Goal: Transaction & Acquisition: Purchase product/service

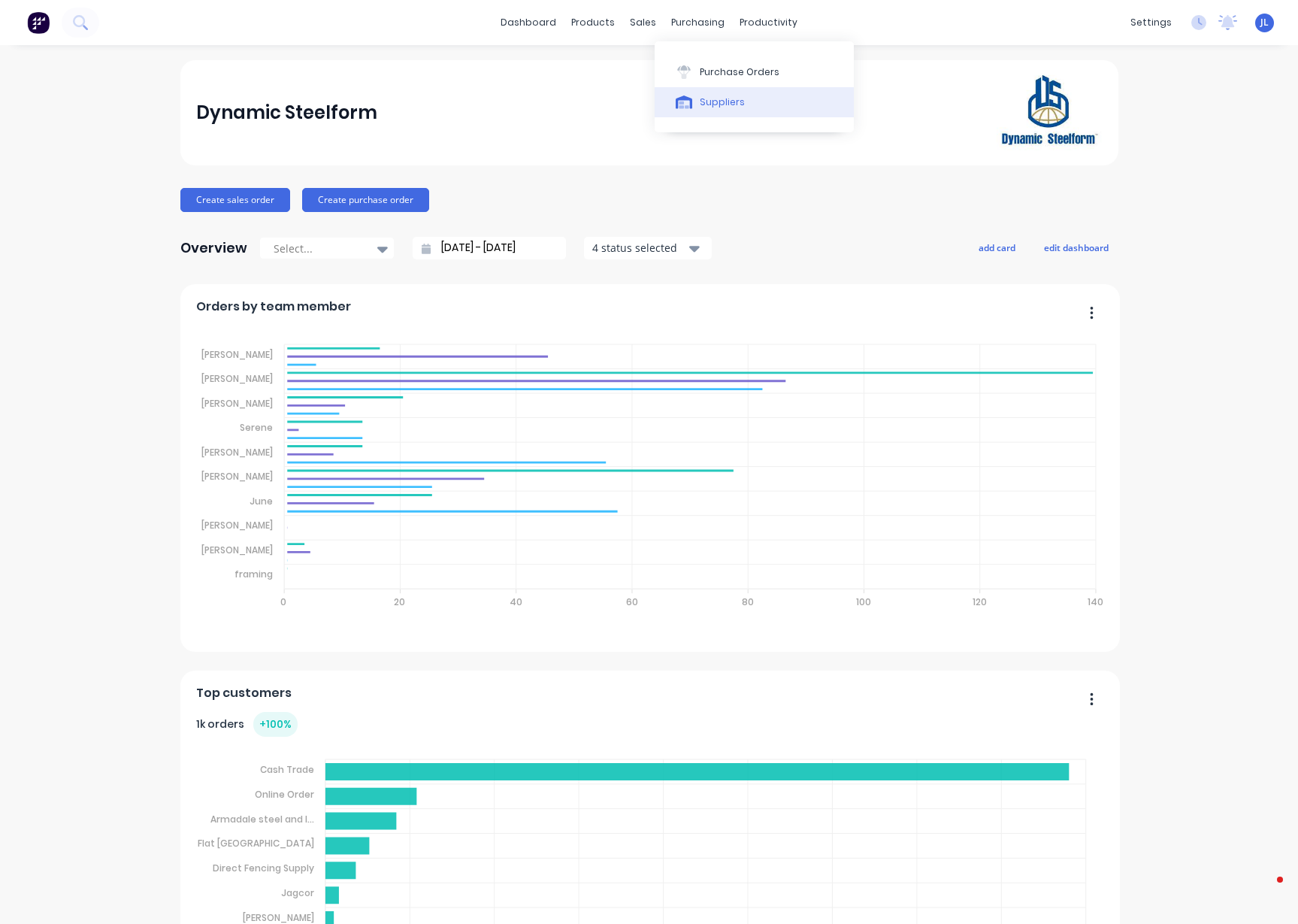
click at [715, 101] on div "Suppliers" at bounding box center [722, 102] width 45 height 13
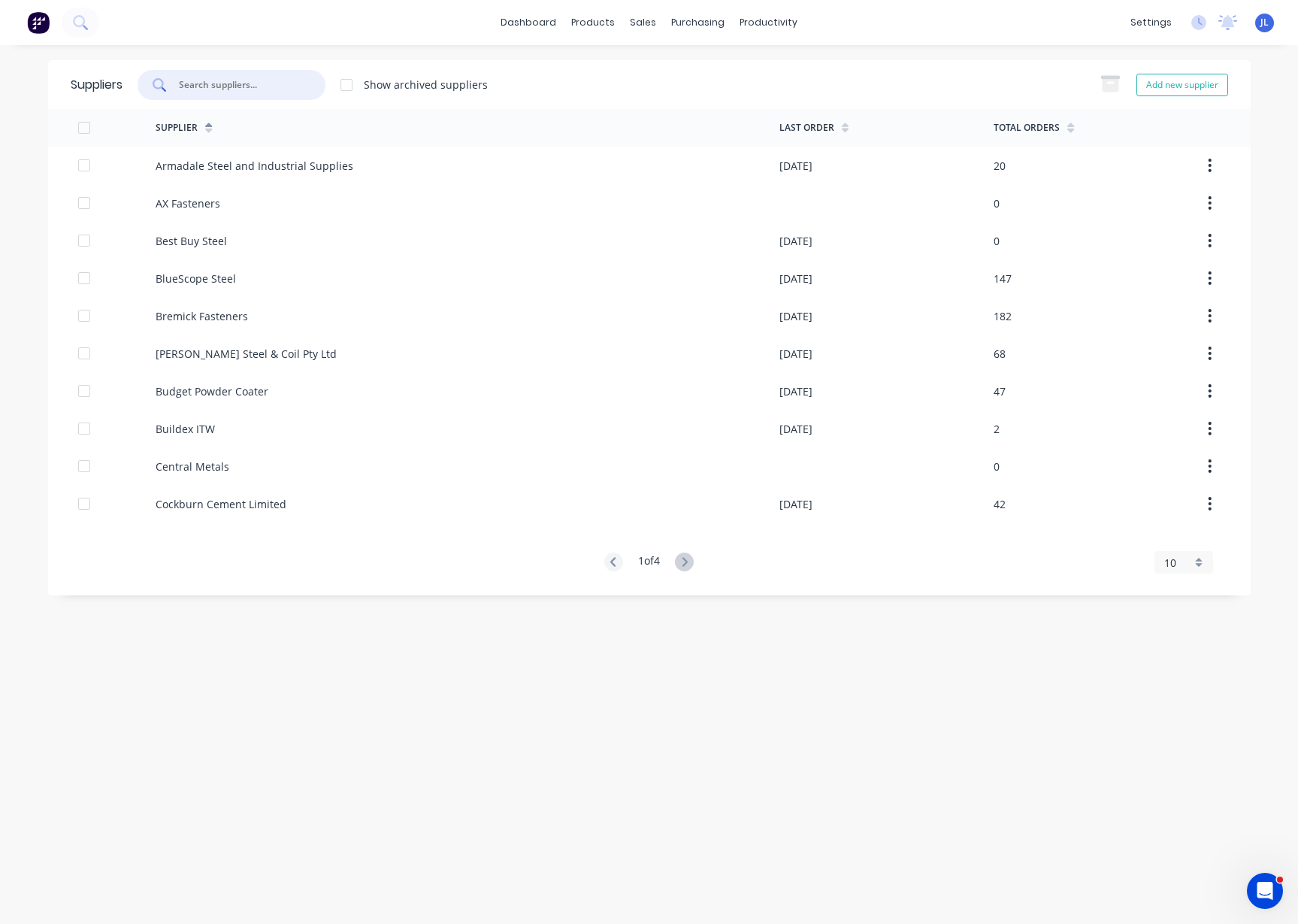
click at [266, 84] on input "text" at bounding box center [240, 85] width 125 height 15
click at [672, 102] on div "Customers" at bounding box center [695, 102] width 54 height 13
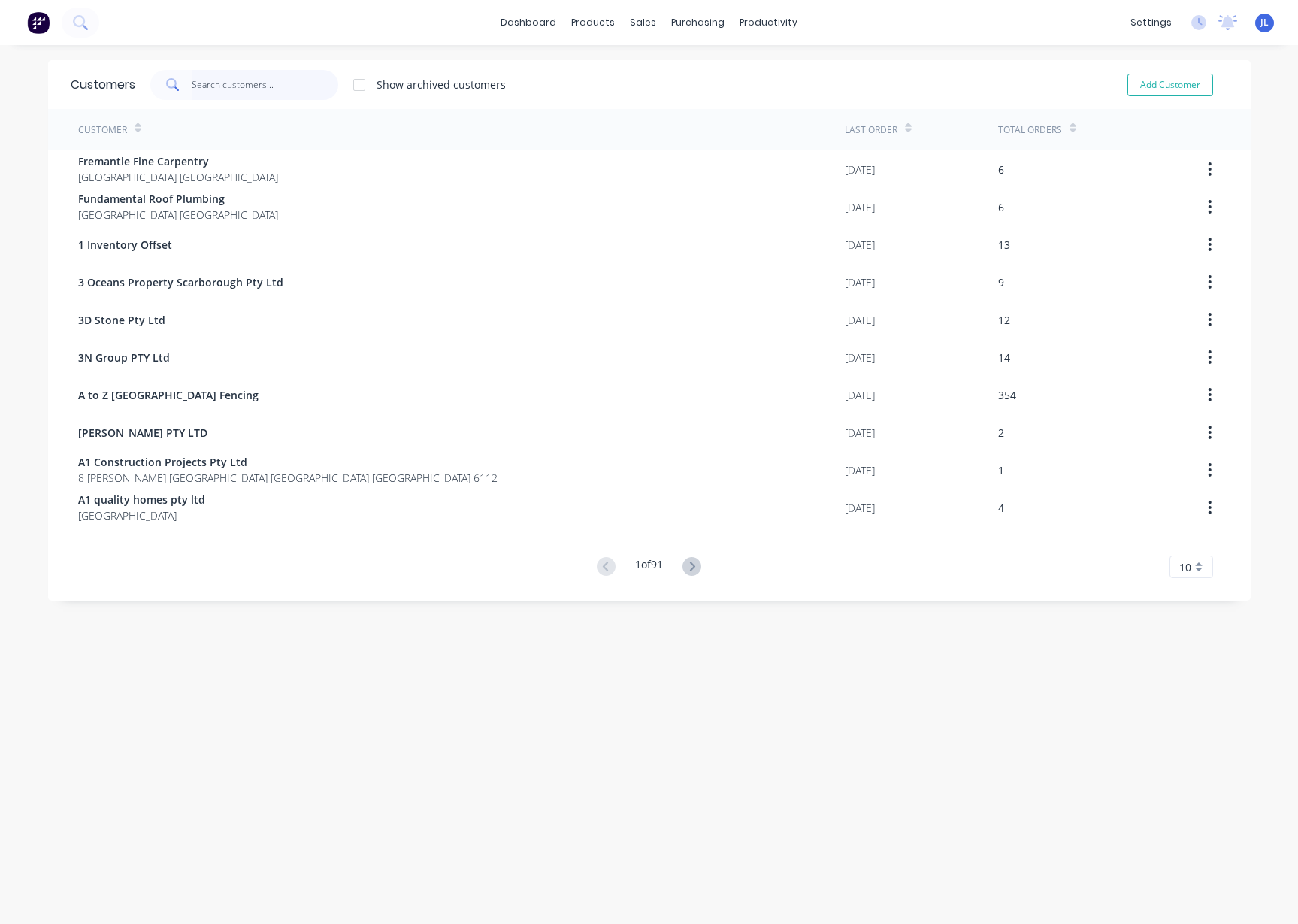
click at [294, 82] on input "text" at bounding box center [265, 85] width 147 height 30
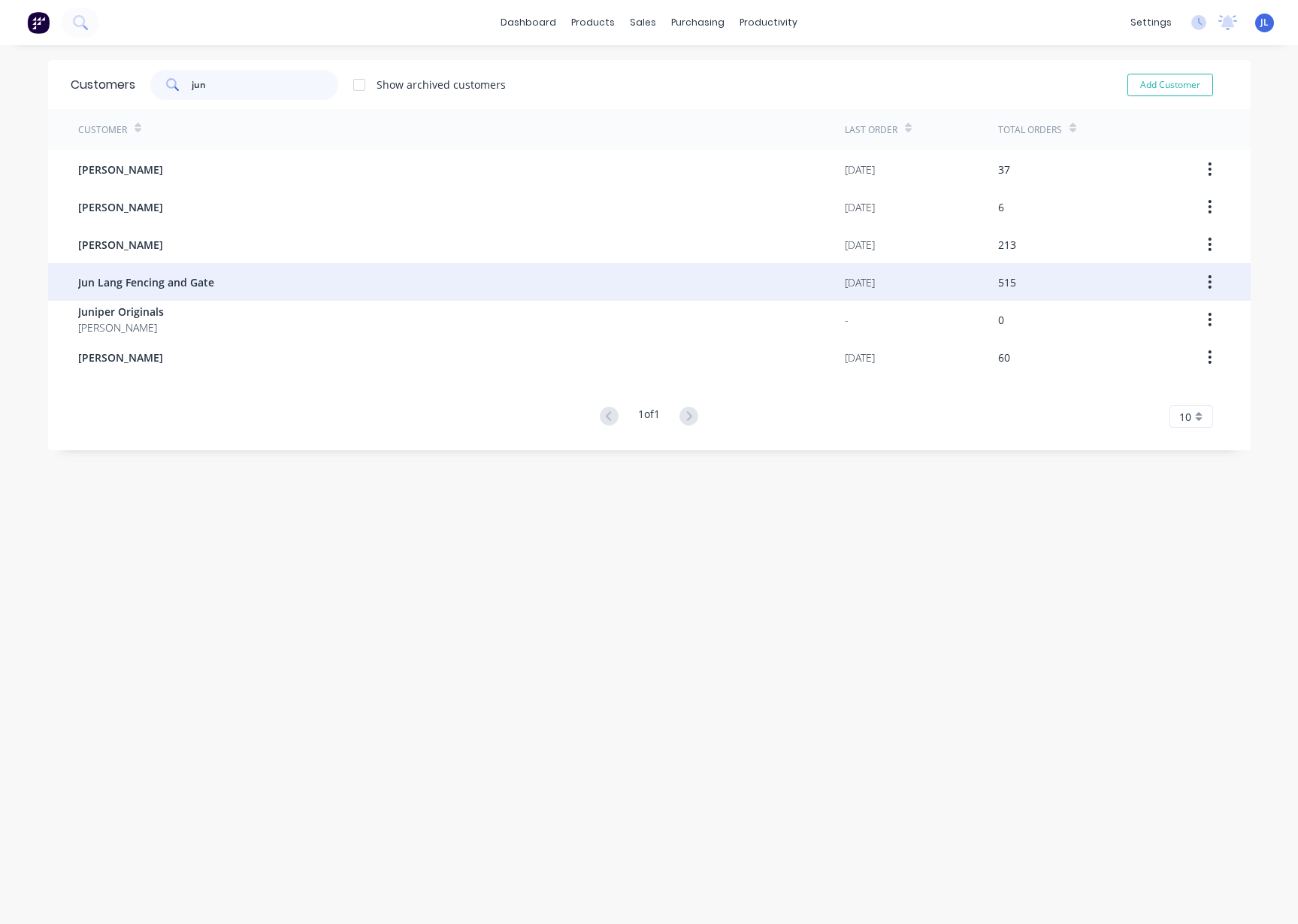
type input "jun"
click at [242, 289] on div "Jun Lang Fencing and Gate" at bounding box center [462, 282] width 766 height 37
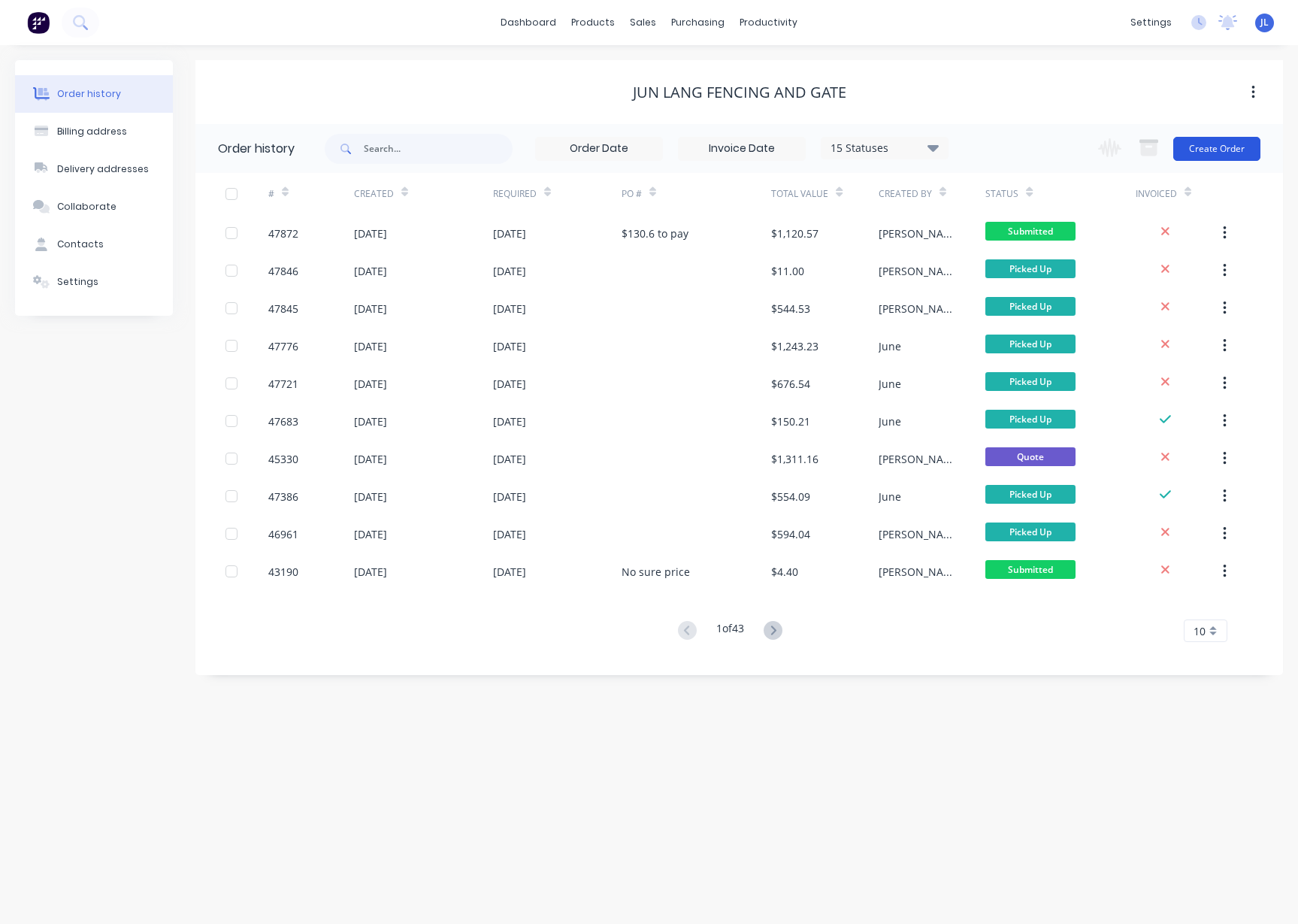
click at [1218, 150] on button "Create Order" at bounding box center [1217, 148] width 87 height 24
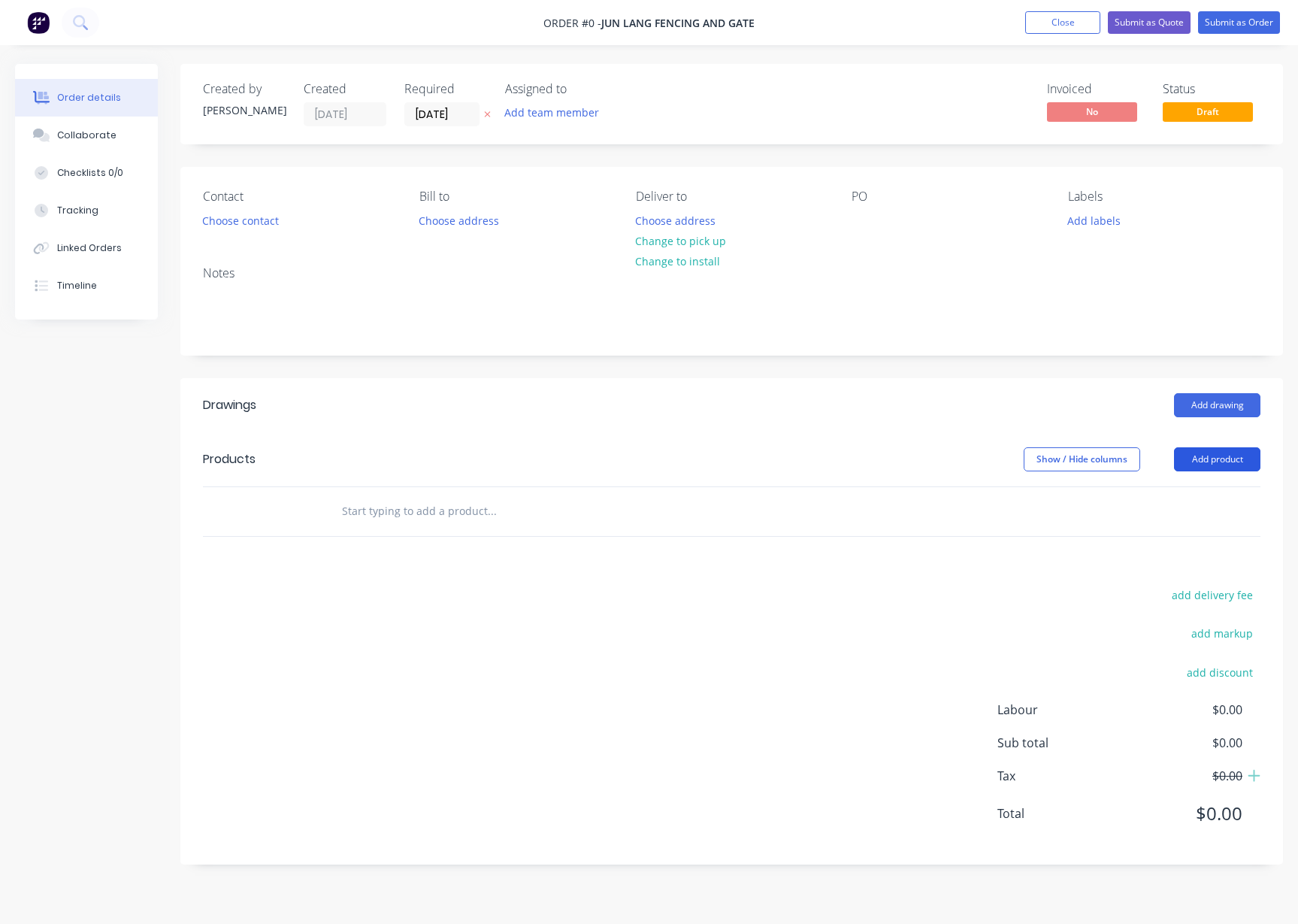
click at [1205, 458] on button "Add product" at bounding box center [1217, 459] width 87 height 24
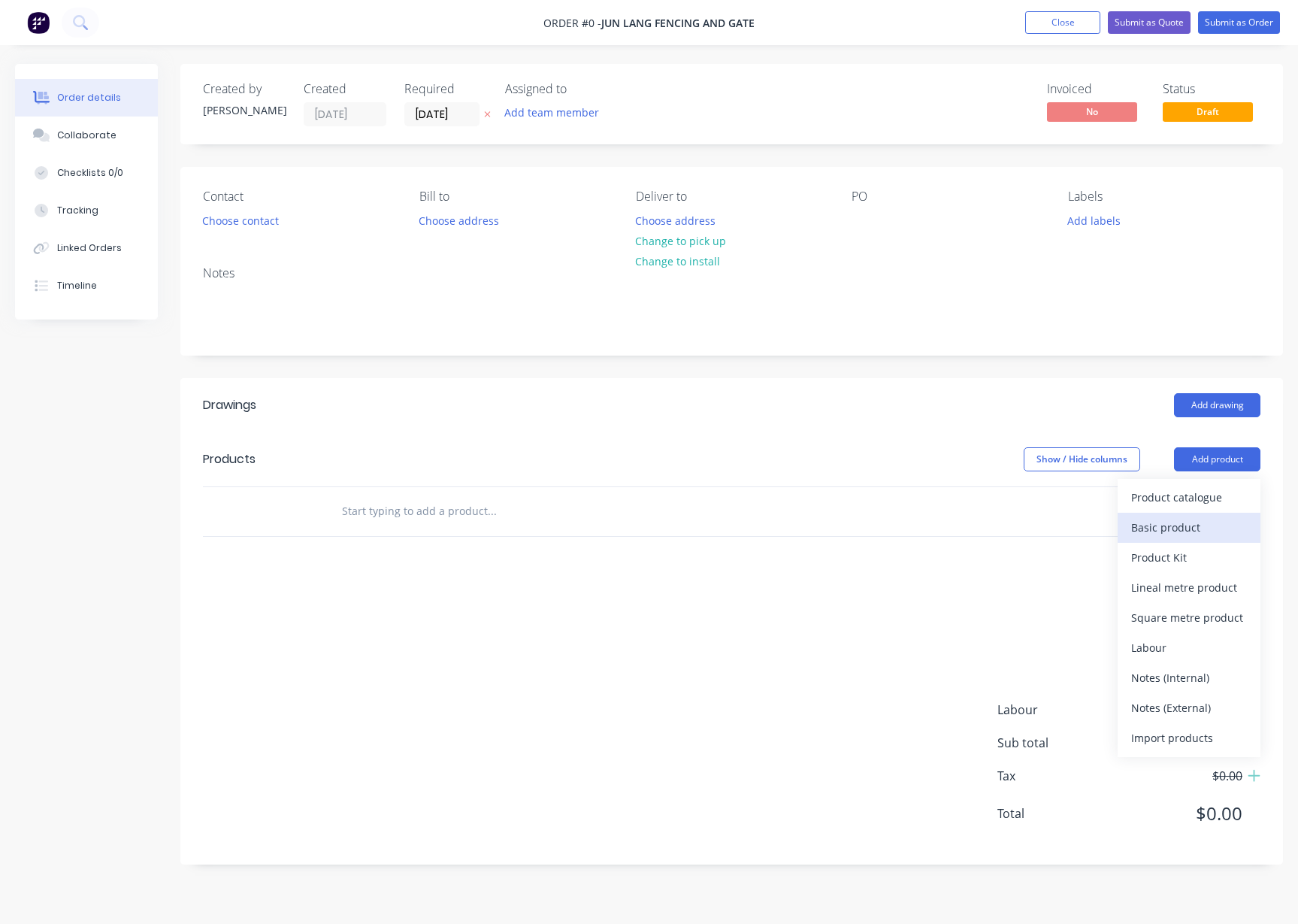
click at [1201, 527] on div "Basic product" at bounding box center [1189, 527] width 116 height 22
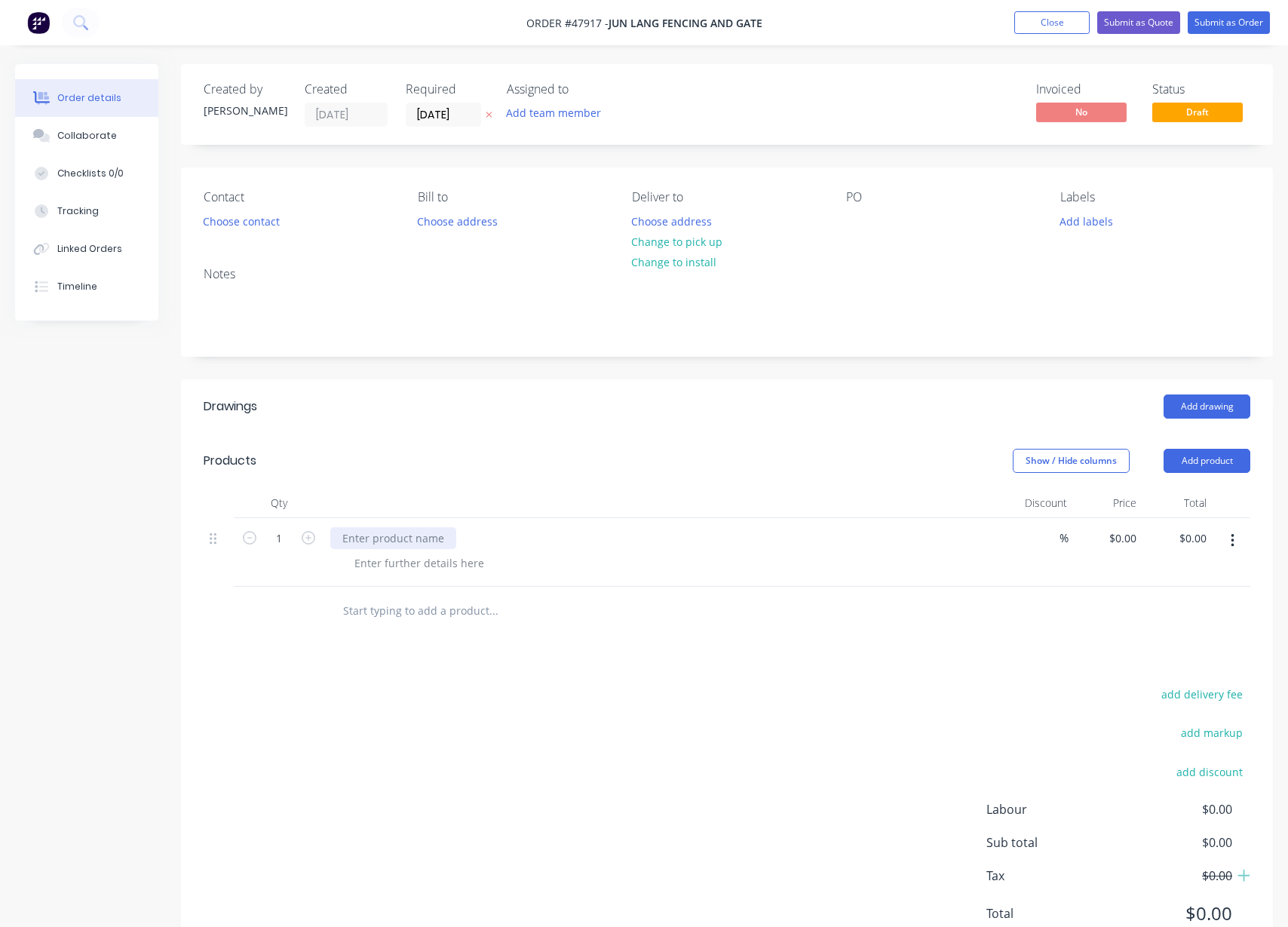
click at [383, 537] on div at bounding box center [393, 538] width 126 height 22
click at [290, 540] on input "1" at bounding box center [278, 538] width 39 height 23
type input "10"
drag, startPoint x: 501, startPoint y: 431, endPoint x: 1023, endPoint y: 497, distance: 526.2
click at [502, 431] on header "Drawings Add drawing" at bounding box center [727, 406] width 1092 height 54
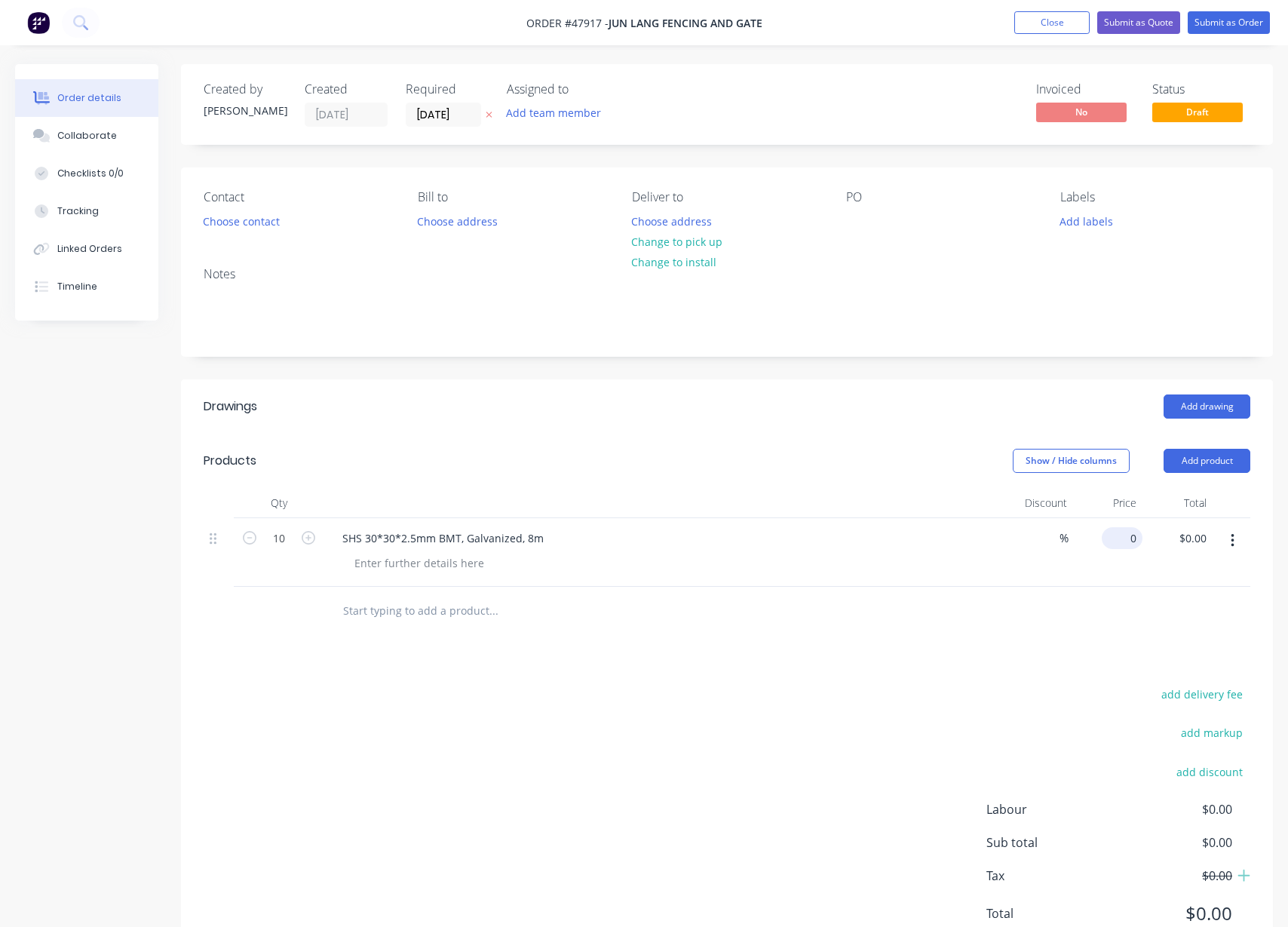
click at [1133, 542] on input "0" at bounding box center [1126, 538] width 35 height 22
type input "$43.26"
type input "$432.60"
click at [945, 653] on div "Drawings Add drawing Products Show / Hide columns Add product Qty Discount Pric…" at bounding box center [727, 672] width 1092 height 585
drag, startPoint x: 904, startPoint y: 637, endPoint x: 835, endPoint y: 586, distance: 85.8
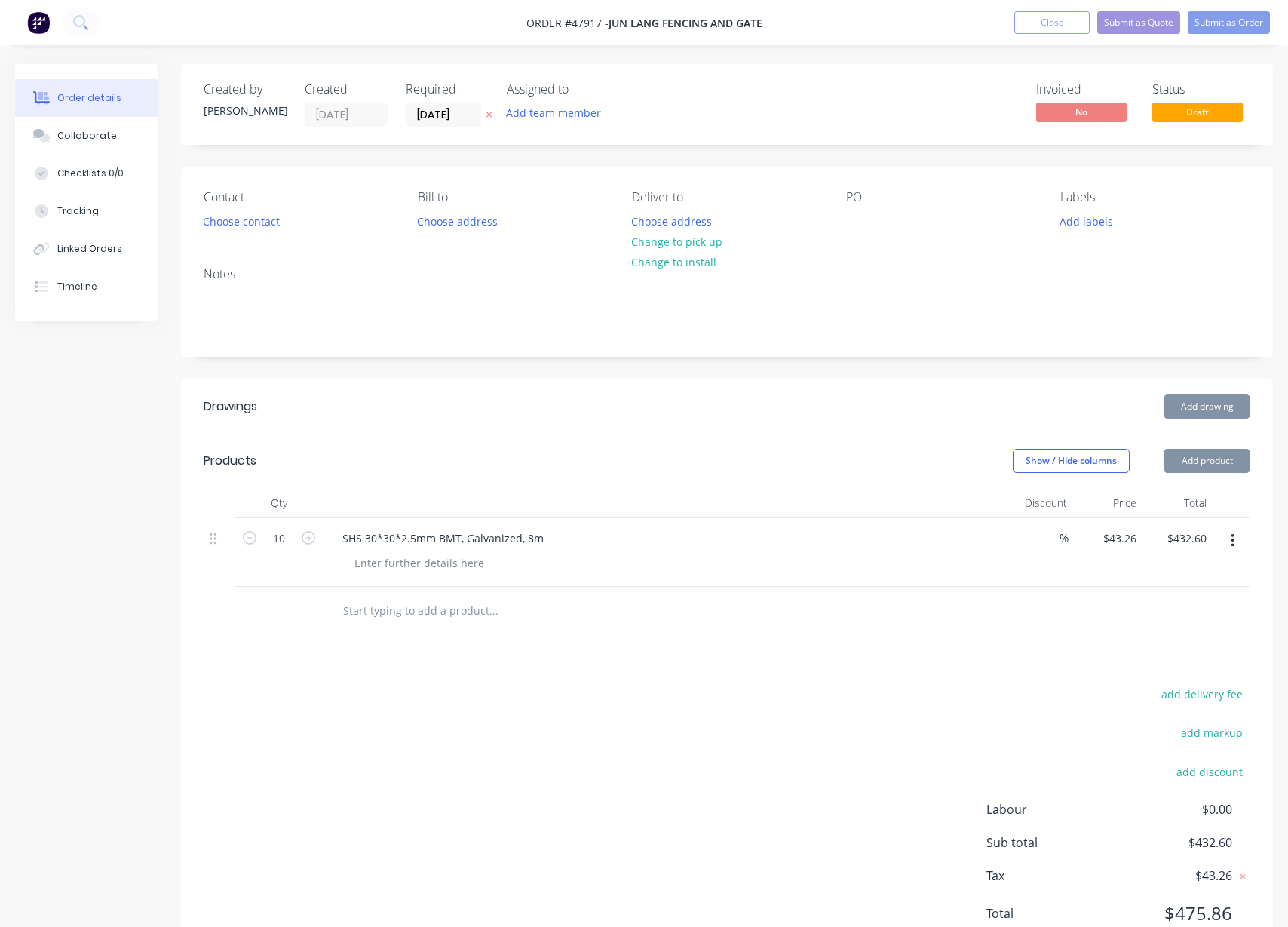
click at [903, 637] on div "Drawings Add drawing Products Show / Hide columns Add product Qty Discount Pric…" at bounding box center [727, 672] width 1092 height 585
click at [834, 587] on div at bounding box center [596, 611] width 543 height 49
click at [721, 436] on header "Products Show / Hide columns Add product" at bounding box center [727, 461] width 1092 height 54
click at [705, 243] on button "Change to pick up" at bounding box center [677, 242] width 107 height 20
drag, startPoint x: 630, startPoint y: 371, endPoint x: 613, endPoint y: 359, distance: 20.8
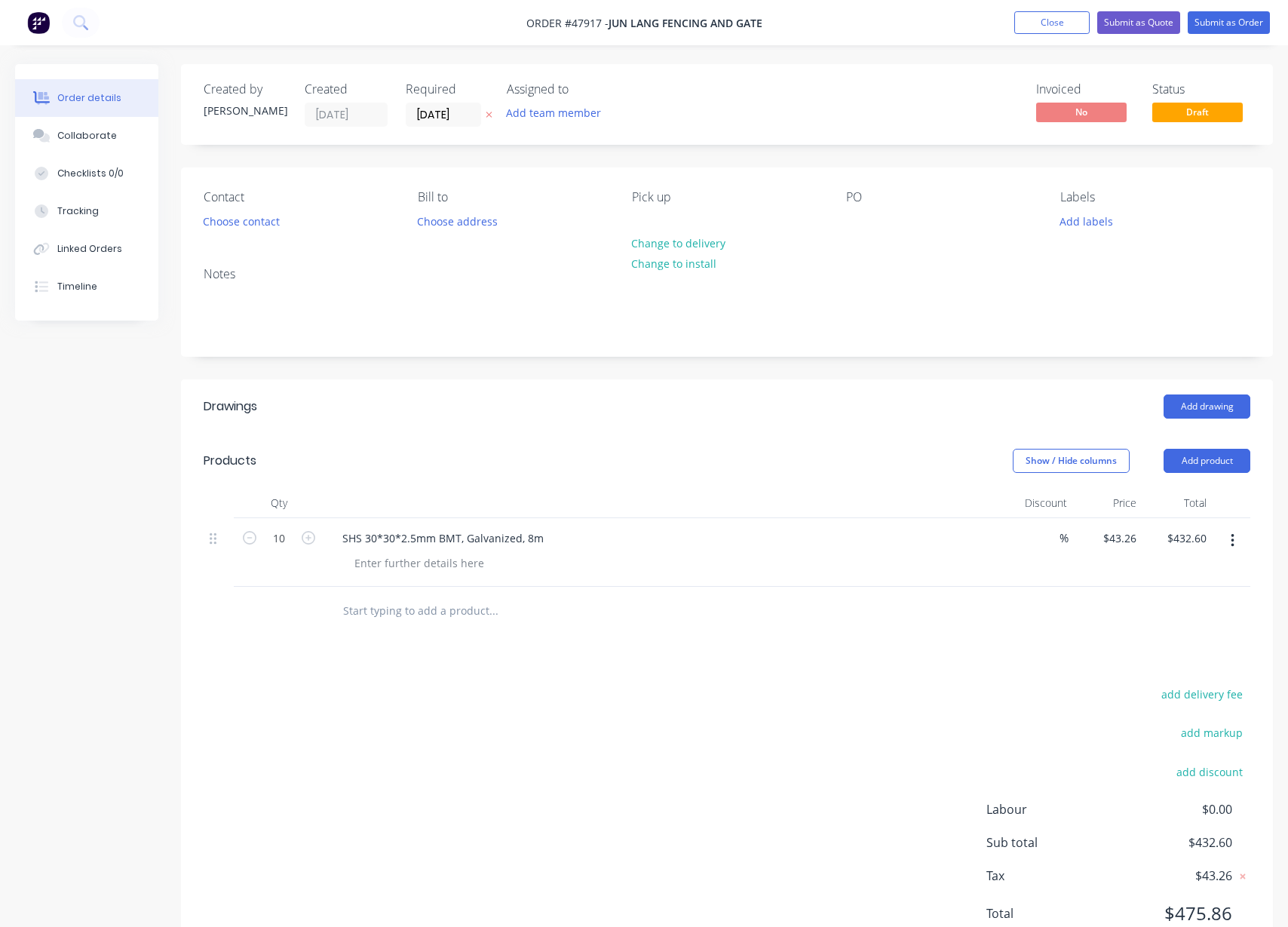
click at [613, 359] on div "Created by Juana Created 11/08/25 Required 11/08/25 Assigned to Add team member…" at bounding box center [727, 514] width 1092 height 900
click at [246, 220] on button "Choose contact" at bounding box center [242, 221] width 93 height 20
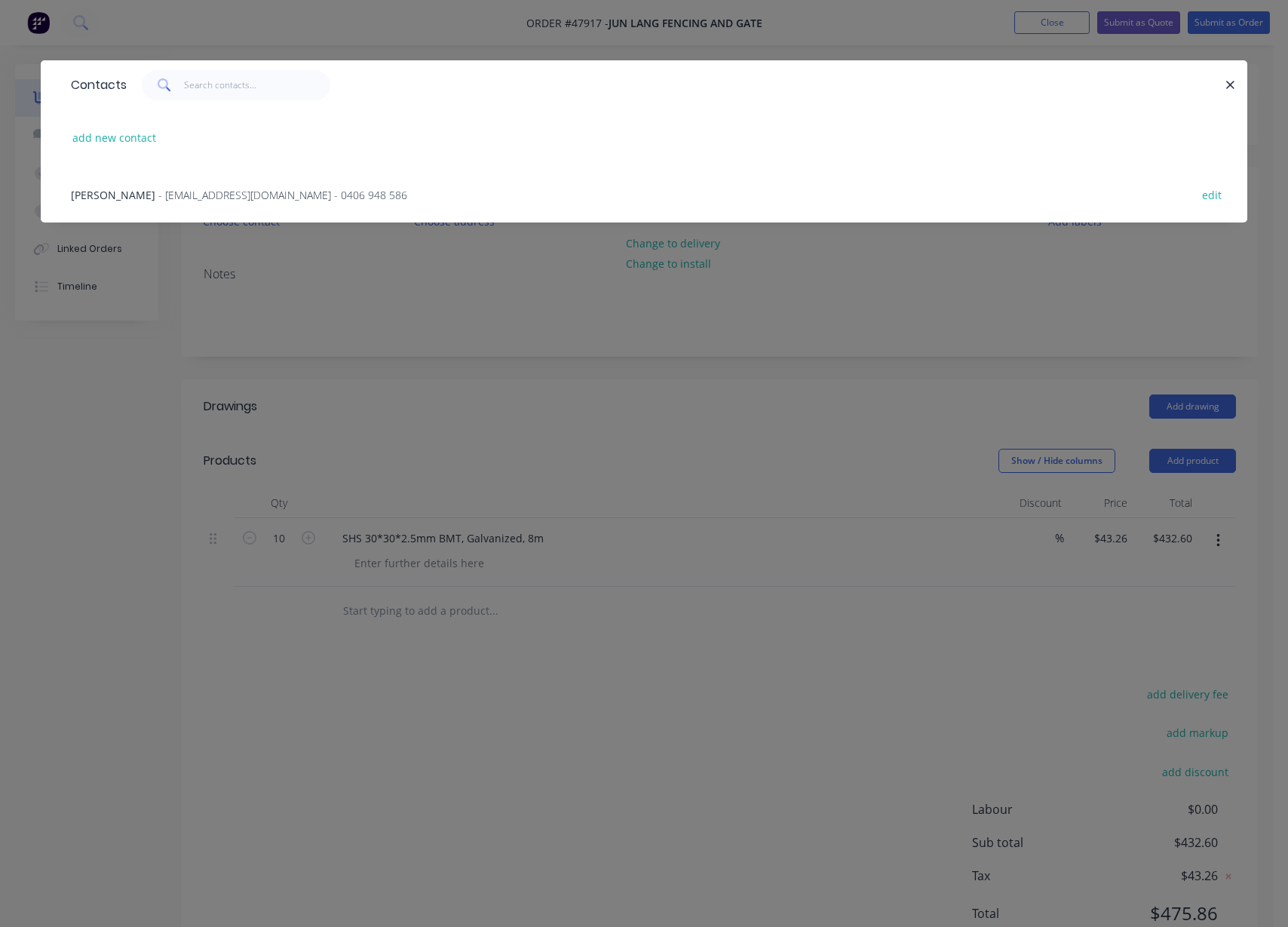
click at [158, 191] on span "- tomcao2013@gmail.com - 0406 948 586" at bounding box center [283, 195] width 249 height 14
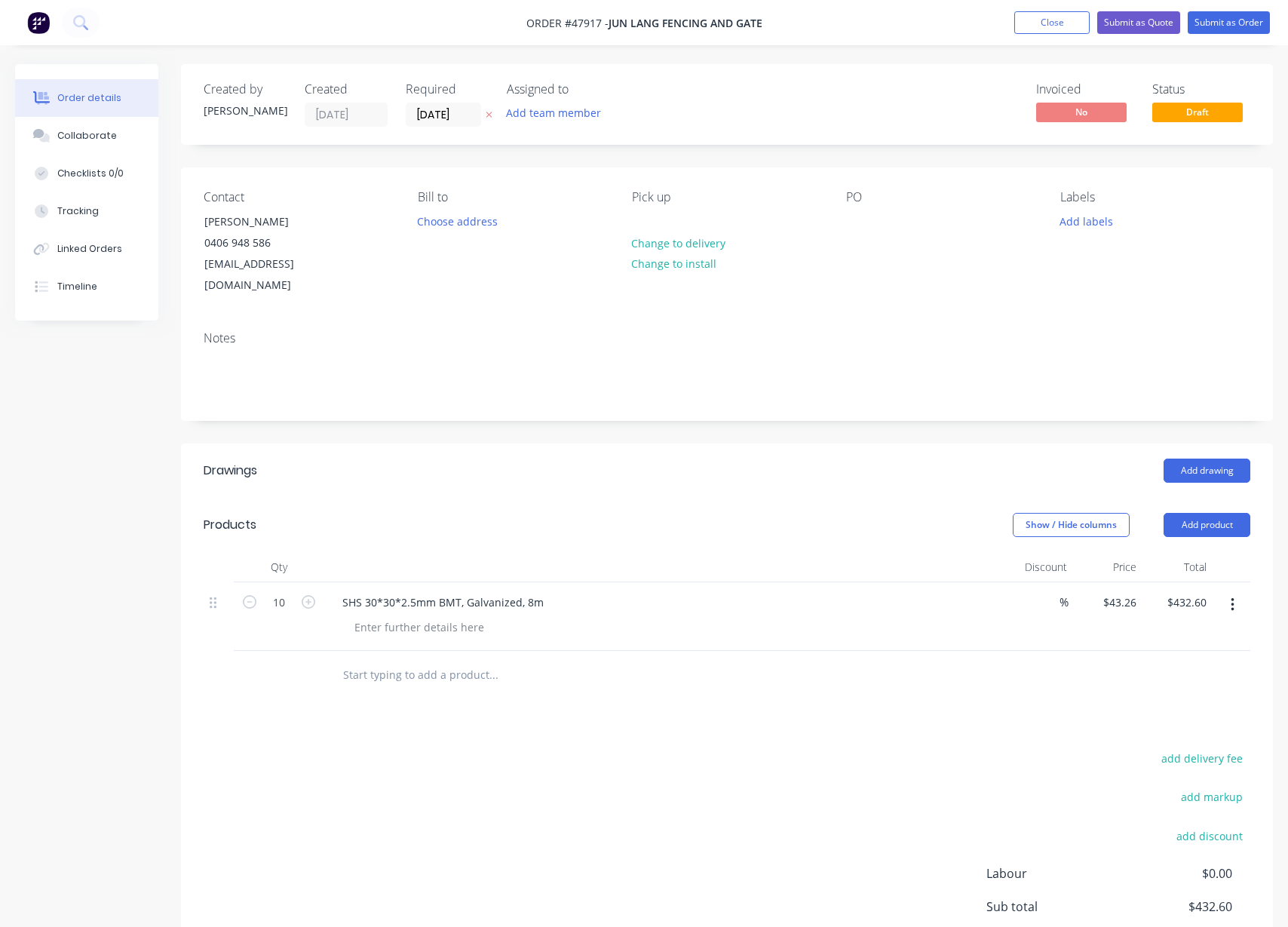
click at [592, 444] on header "Drawings Add drawing" at bounding box center [727, 471] width 1092 height 54
drag, startPoint x: 753, startPoint y: 458, endPoint x: 797, endPoint y: 424, distance: 55.6
click at [753, 459] on div "Add drawing" at bounding box center [838, 471] width 824 height 24
click at [1229, 22] on button "Submit as Order" at bounding box center [1229, 23] width 82 height 23
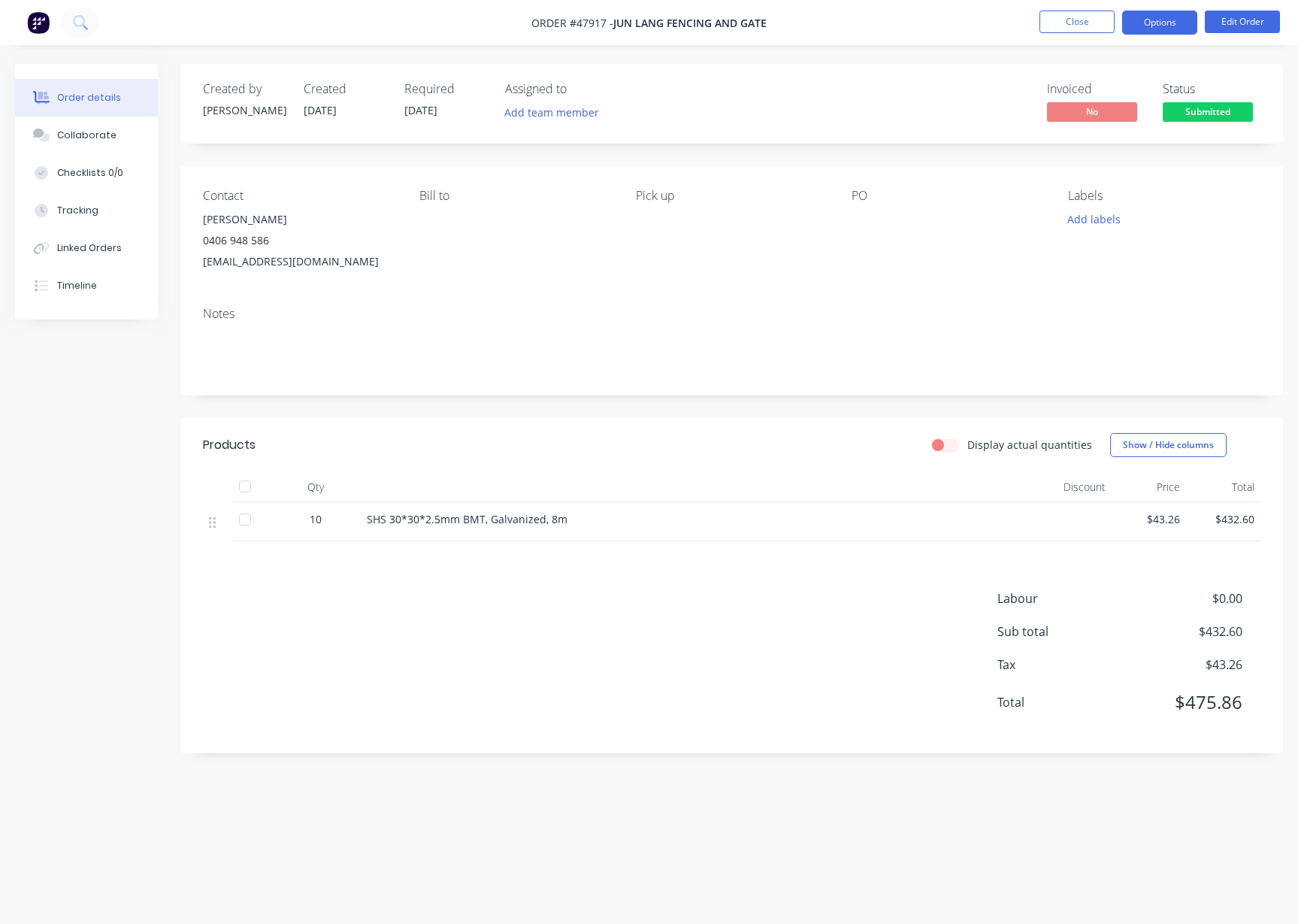
click at [1163, 15] on button "Options" at bounding box center [1160, 22] width 75 height 24
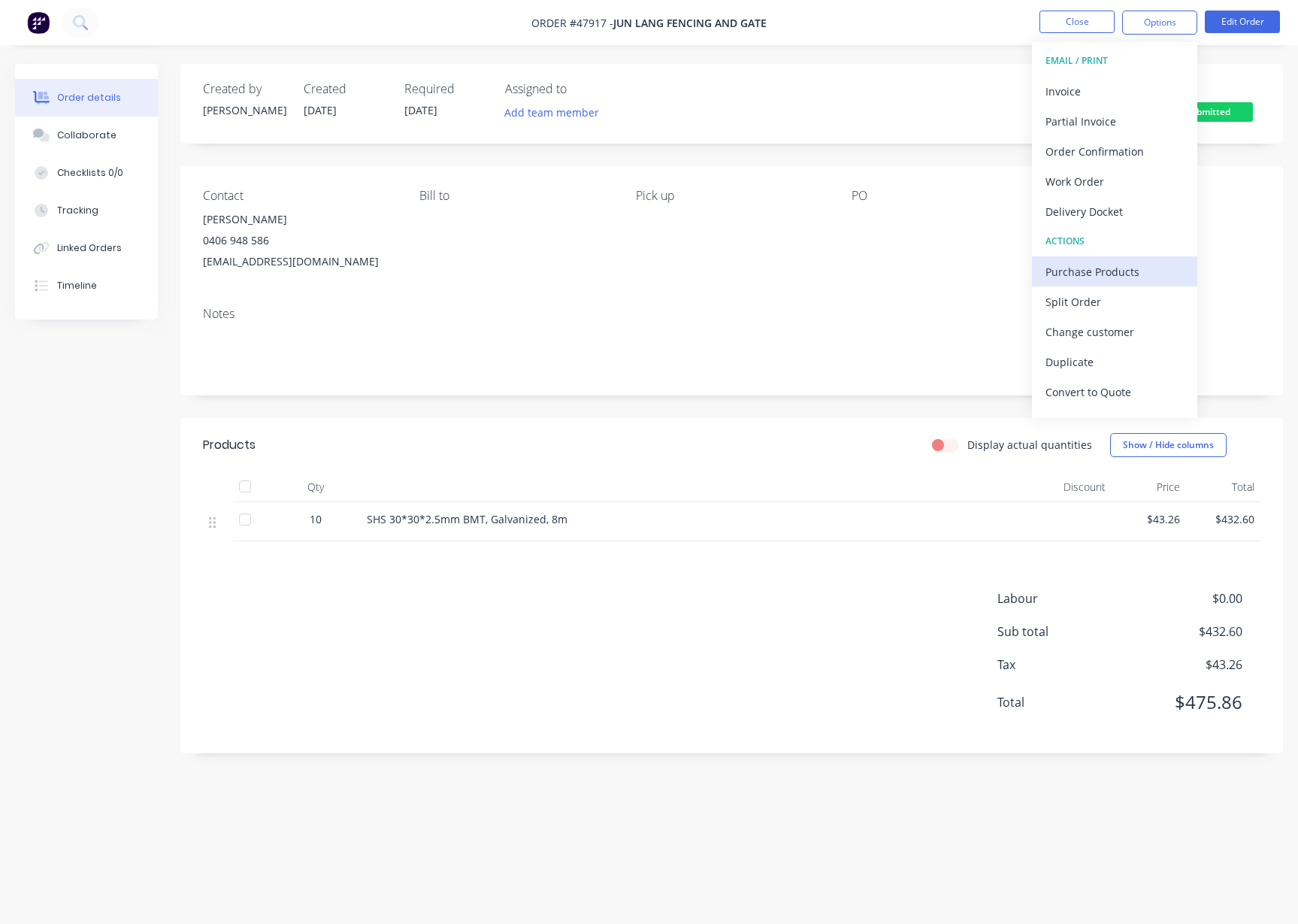
click at [1112, 271] on div "Purchase Products" at bounding box center [1115, 272] width 138 height 22
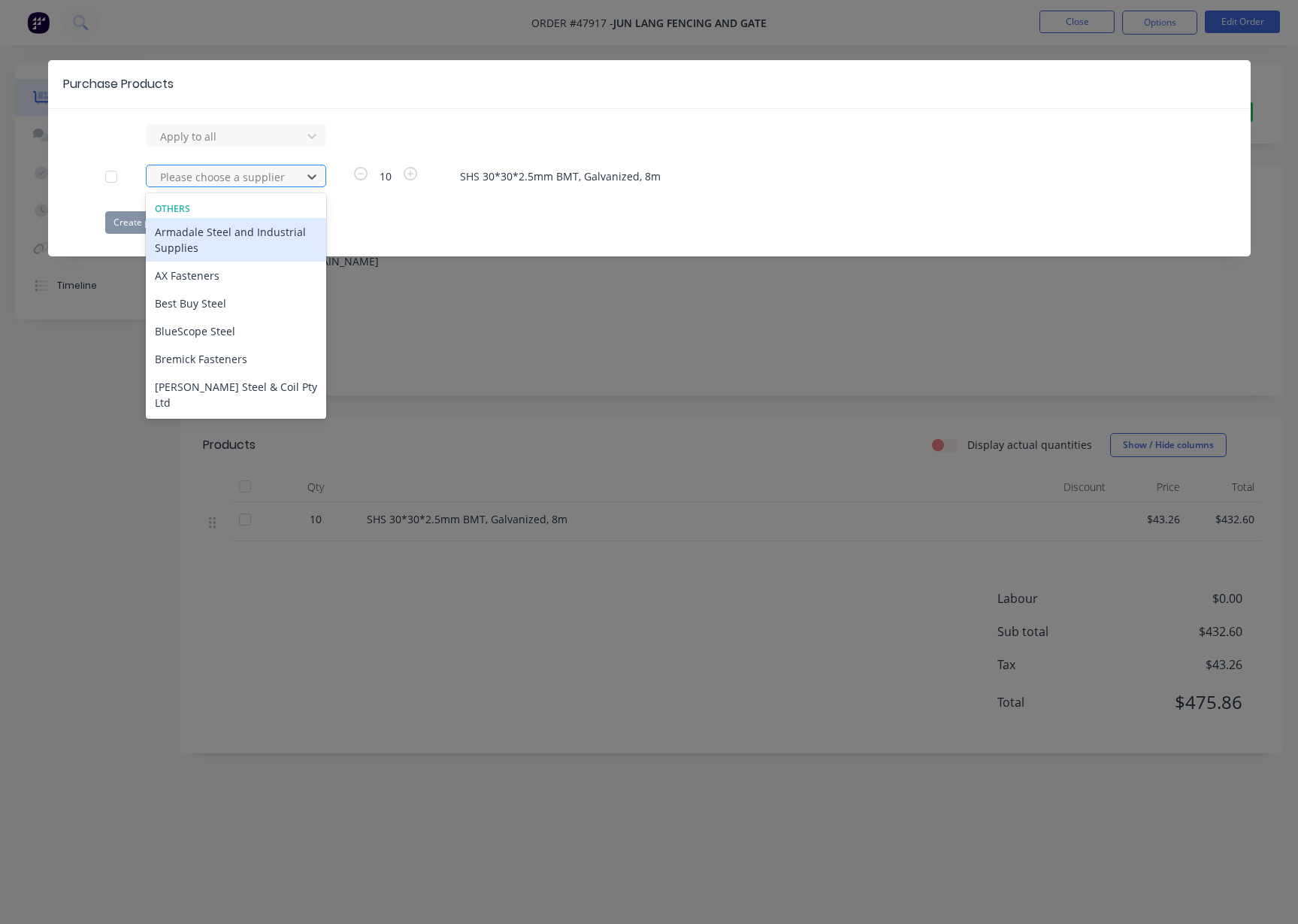
click at [237, 177] on div at bounding box center [226, 177] width 135 height 19
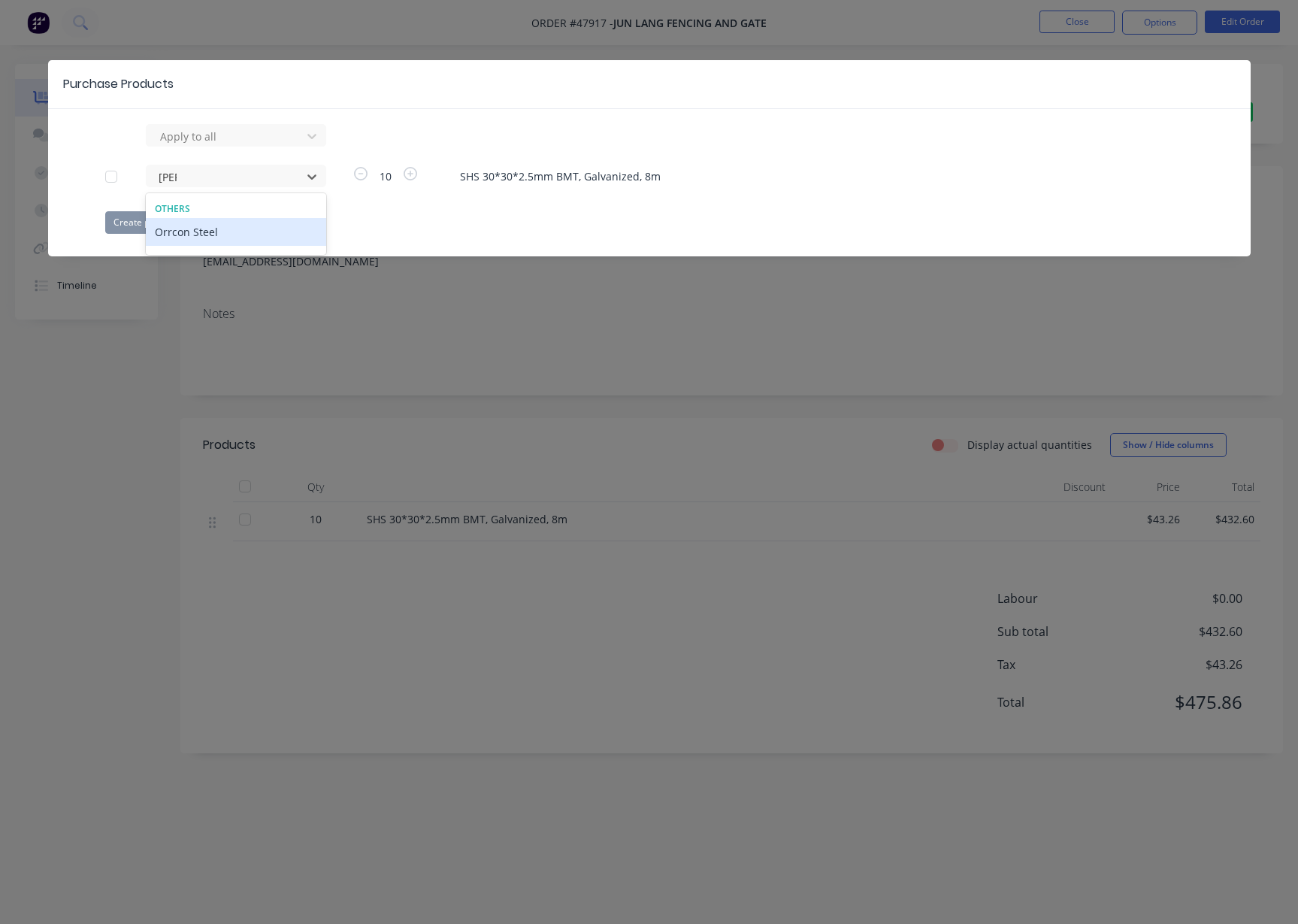
type input "orrc"
click at [212, 238] on div "Orrcon Steel" at bounding box center [236, 232] width 181 height 27
click at [165, 221] on button "Create purchase(s)" at bounding box center [153, 222] width 97 height 22
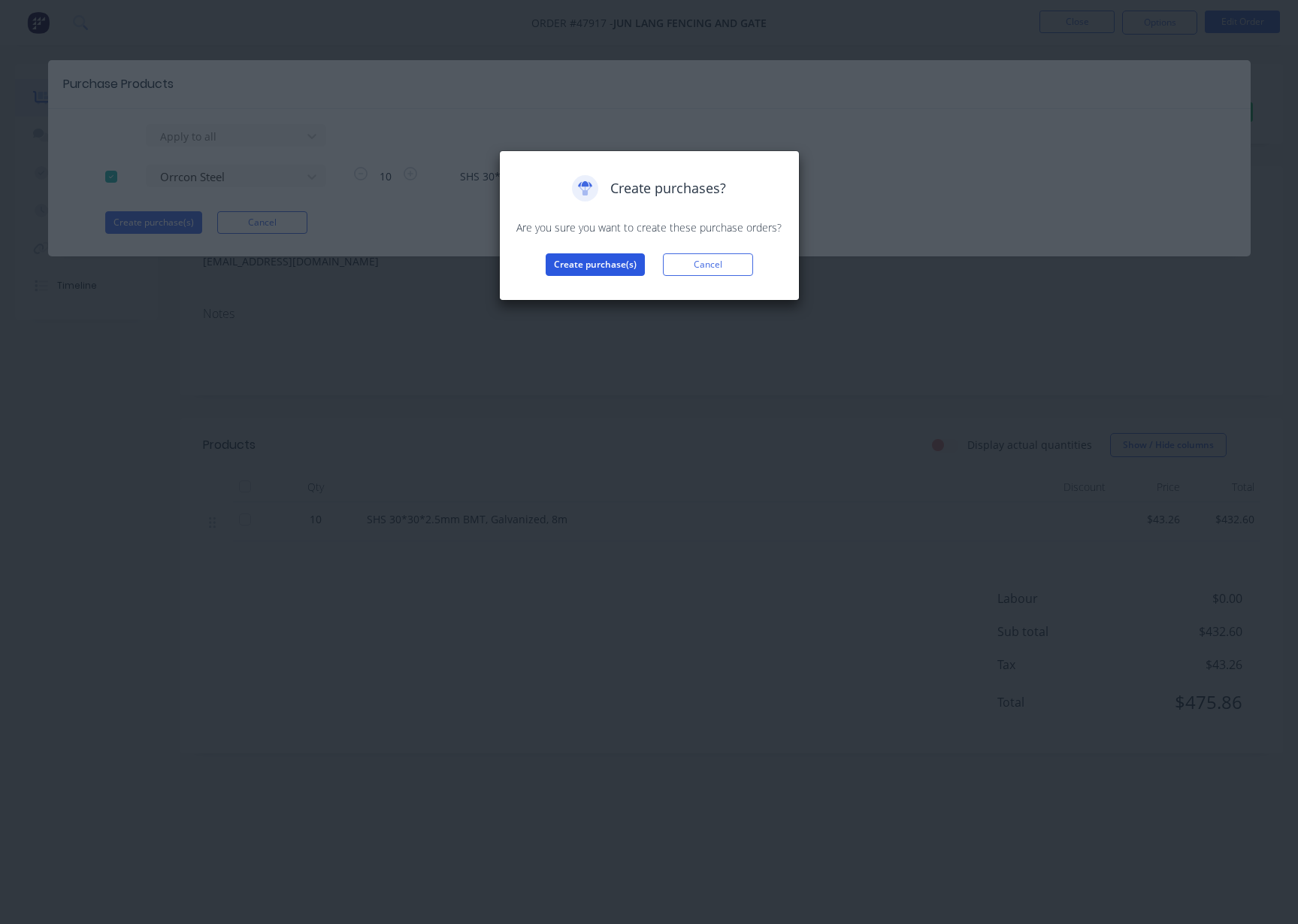
click at [588, 263] on button "Create purchase(s)" at bounding box center [595, 264] width 99 height 22
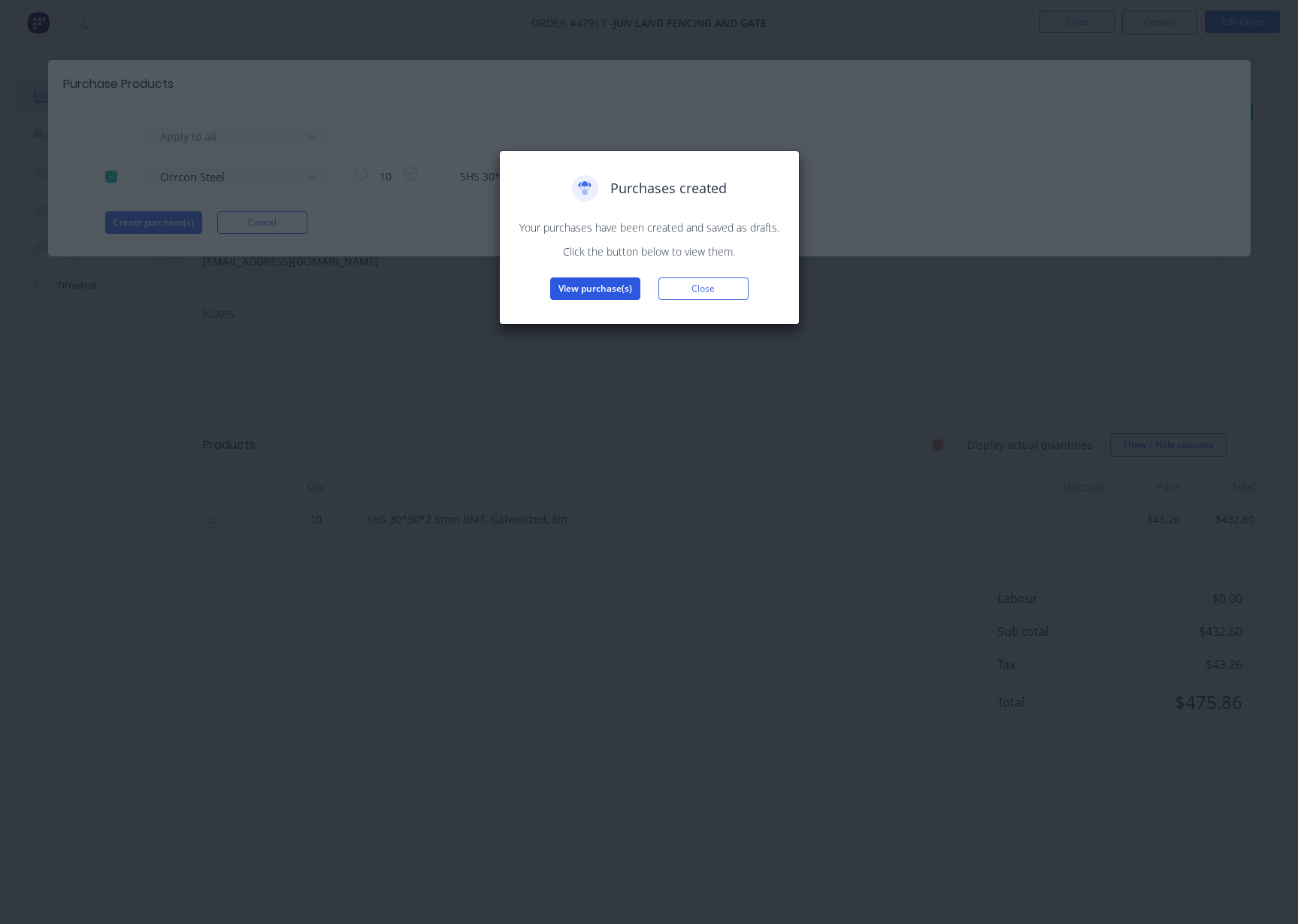
click at [586, 297] on button "View purchase(s)" at bounding box center [595, 288] width 90 height 22
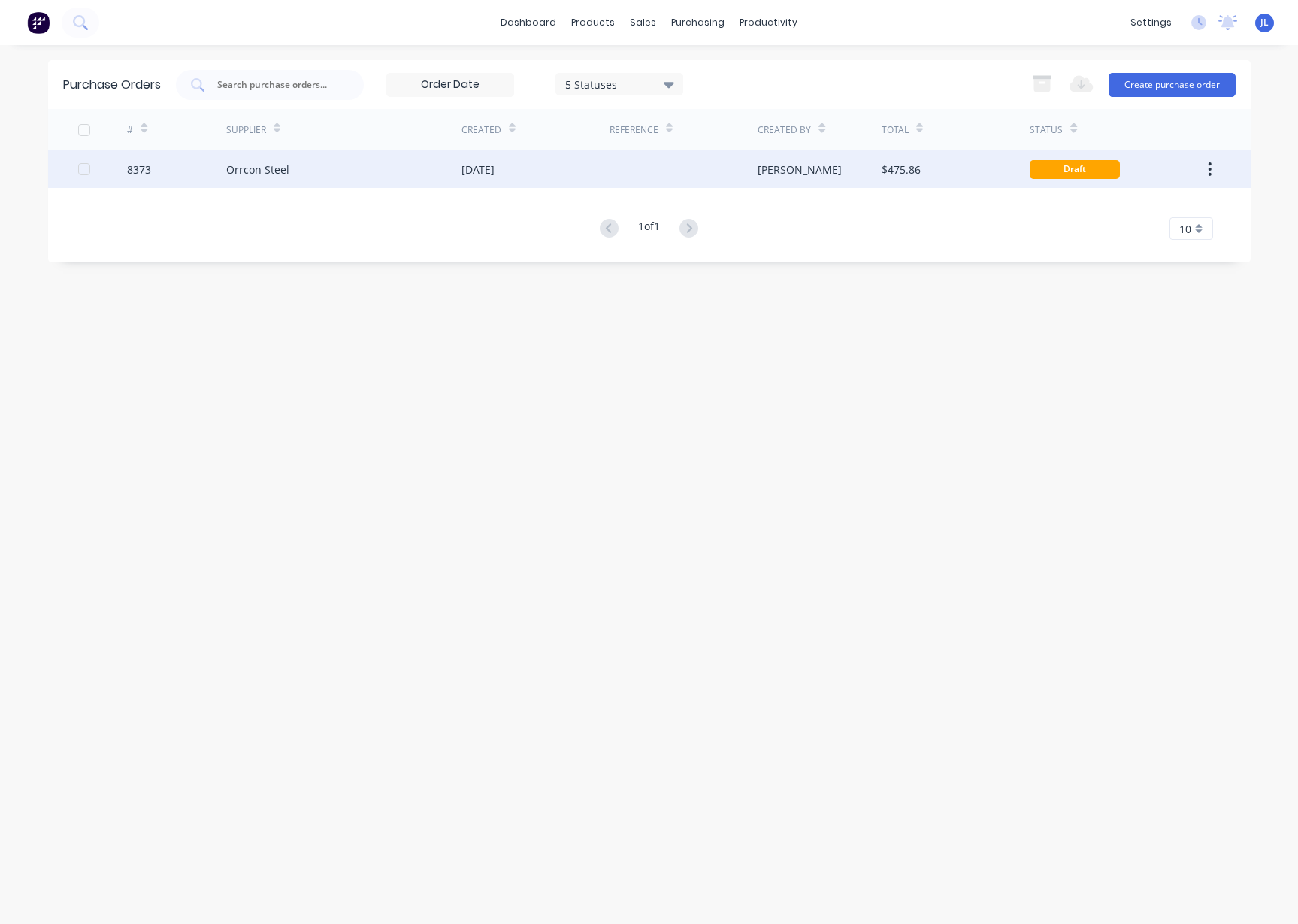
click at [297, 160] on div "Orrcon Steel" at bounding box center [344, 168] width 235 height 37
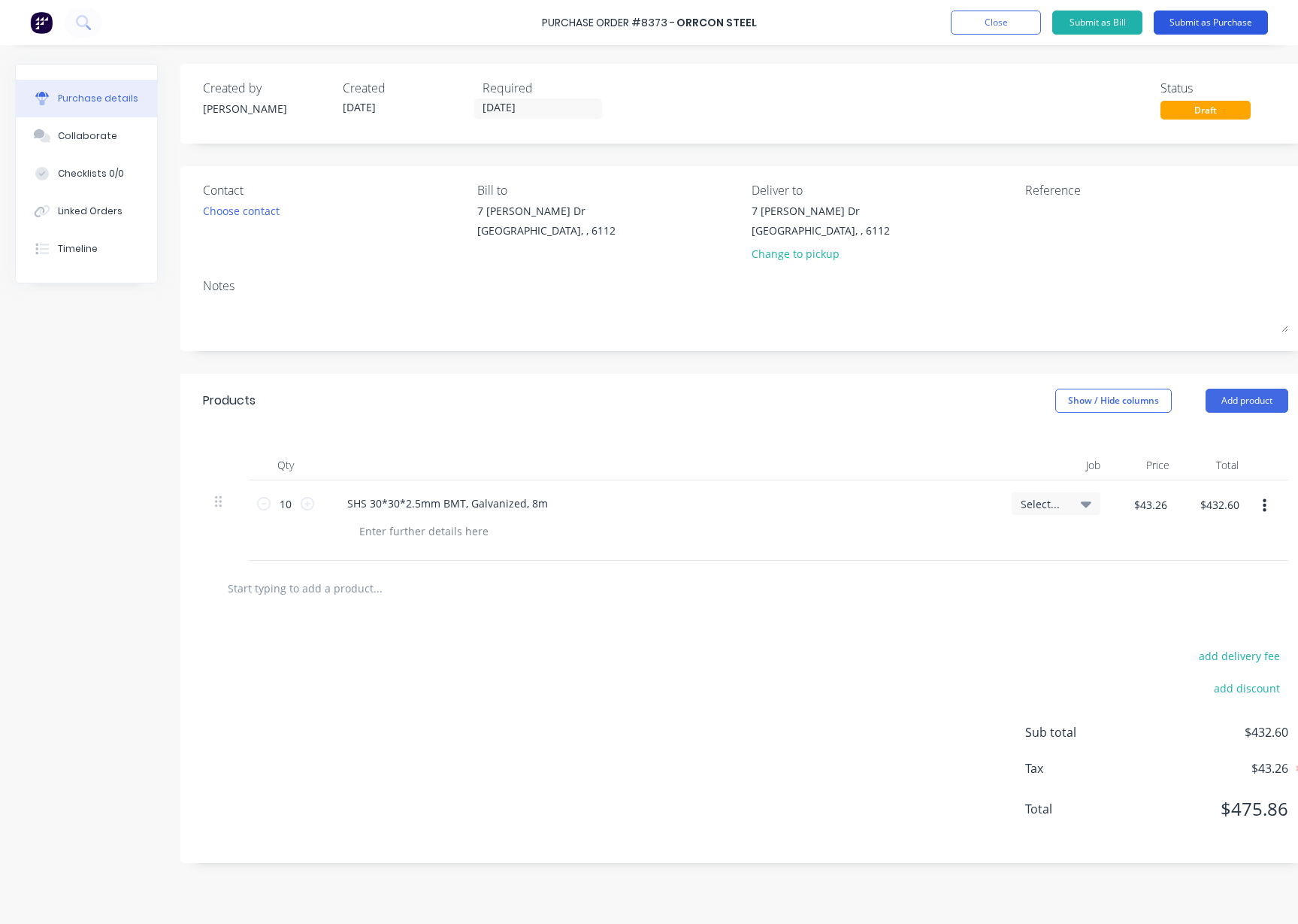
drag, startPoint x: 1248, startPoint y: 21, endPoint x: 1215, endPoint y: 12, distance: 34.2
click at [1248, 21] on button "Submit as Purchase" at bounding box center [1211, 22] width 114 height 24
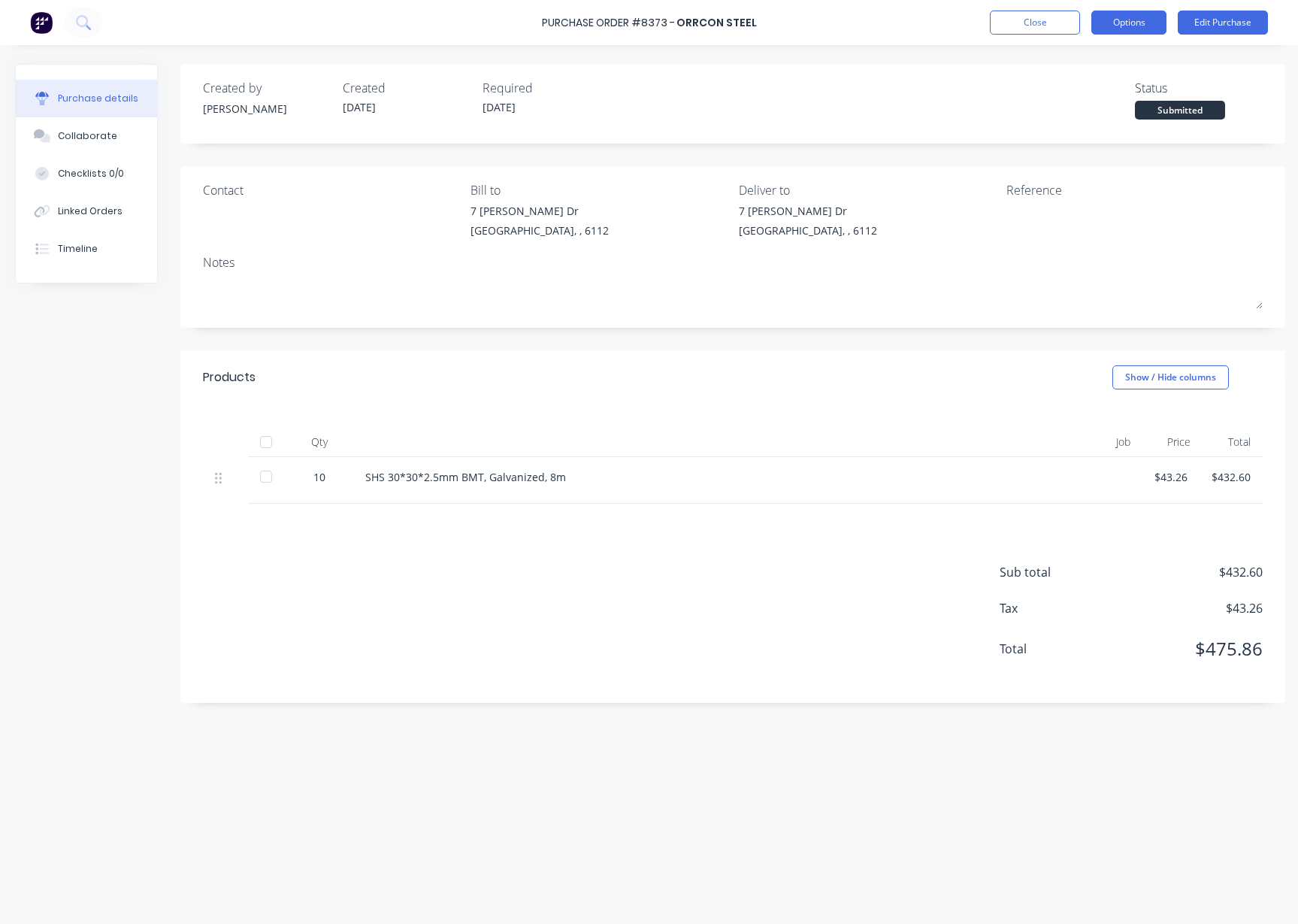
click at [1127, 20] on button "Options" at bounding box center [1129, 22] width 75 height 24
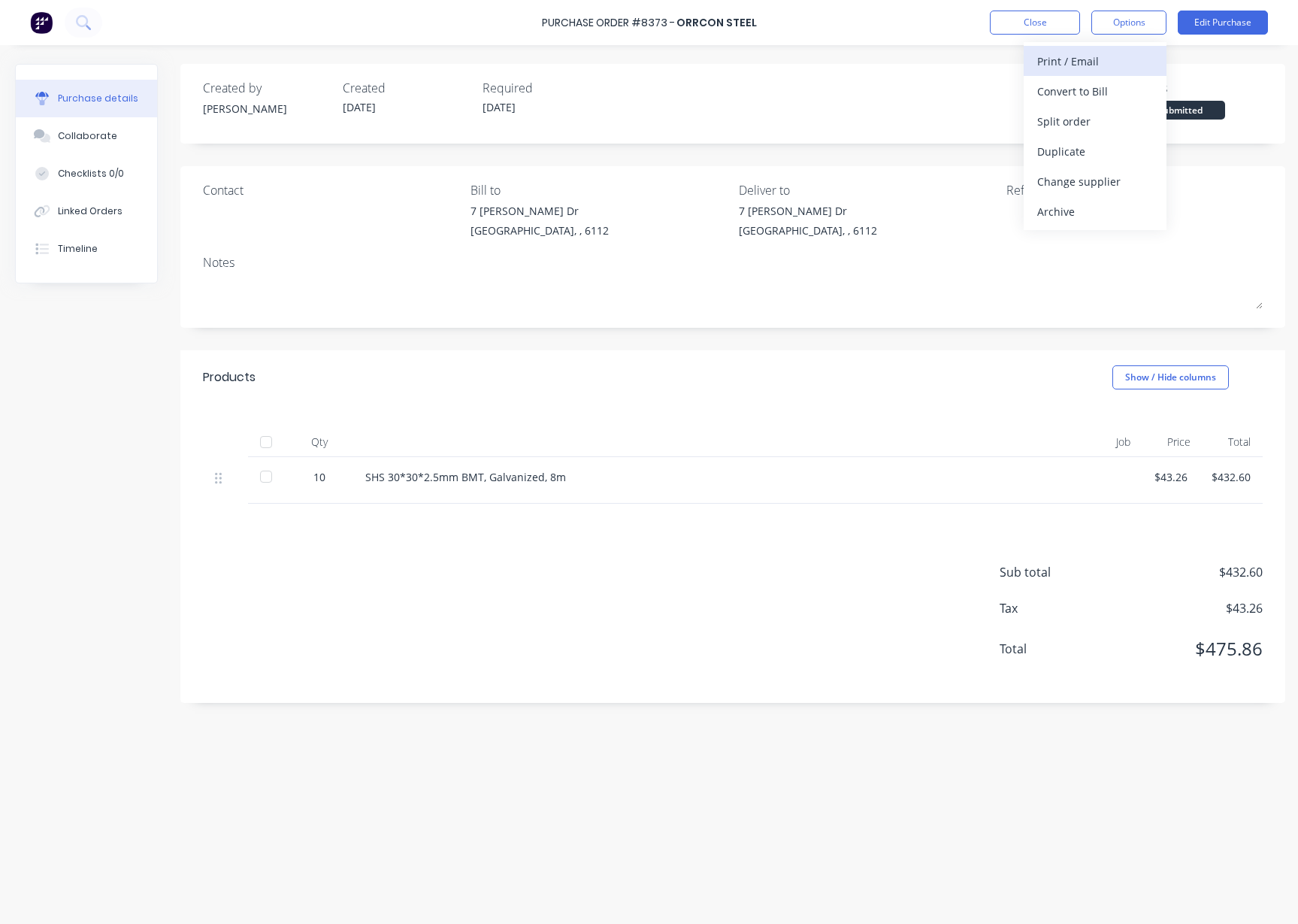
click at [1104, 70] on div "Print / Email" at bounding box center [1095, 61] width 116 height 22
click at [1099, 127] on div "Without pricing" at bounding box center [1095, 122] width 116 height 22
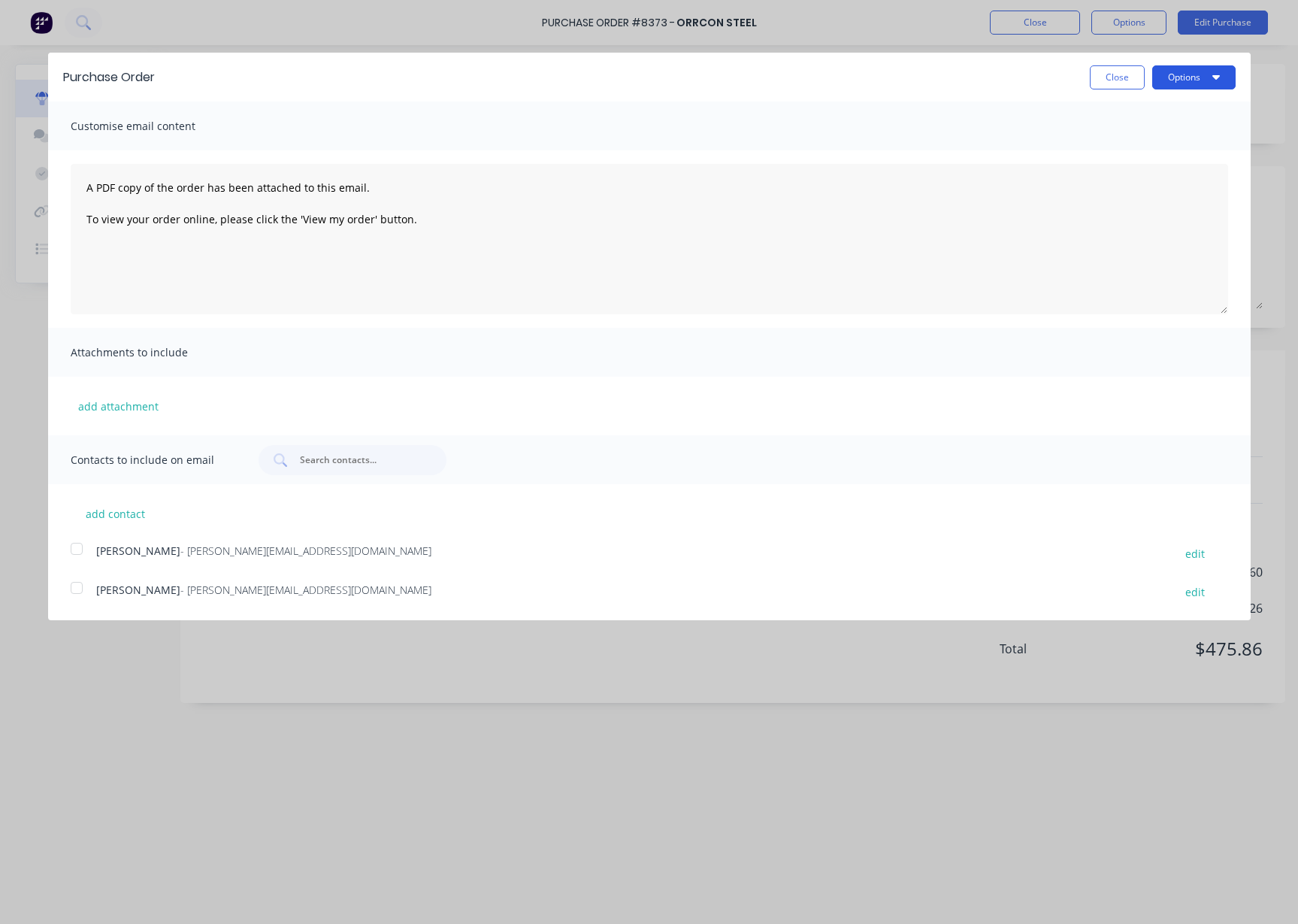
click at [1199, 77] on button "Options" at bounding box center [1194, 77] width 83 height 24
click at [1200, 117] on div "Print" at bounding box center [1164, 115] width 116 height 22
click at [1115, 71] on button "Close" at bounding box center [1117, 77] width 55 height 24
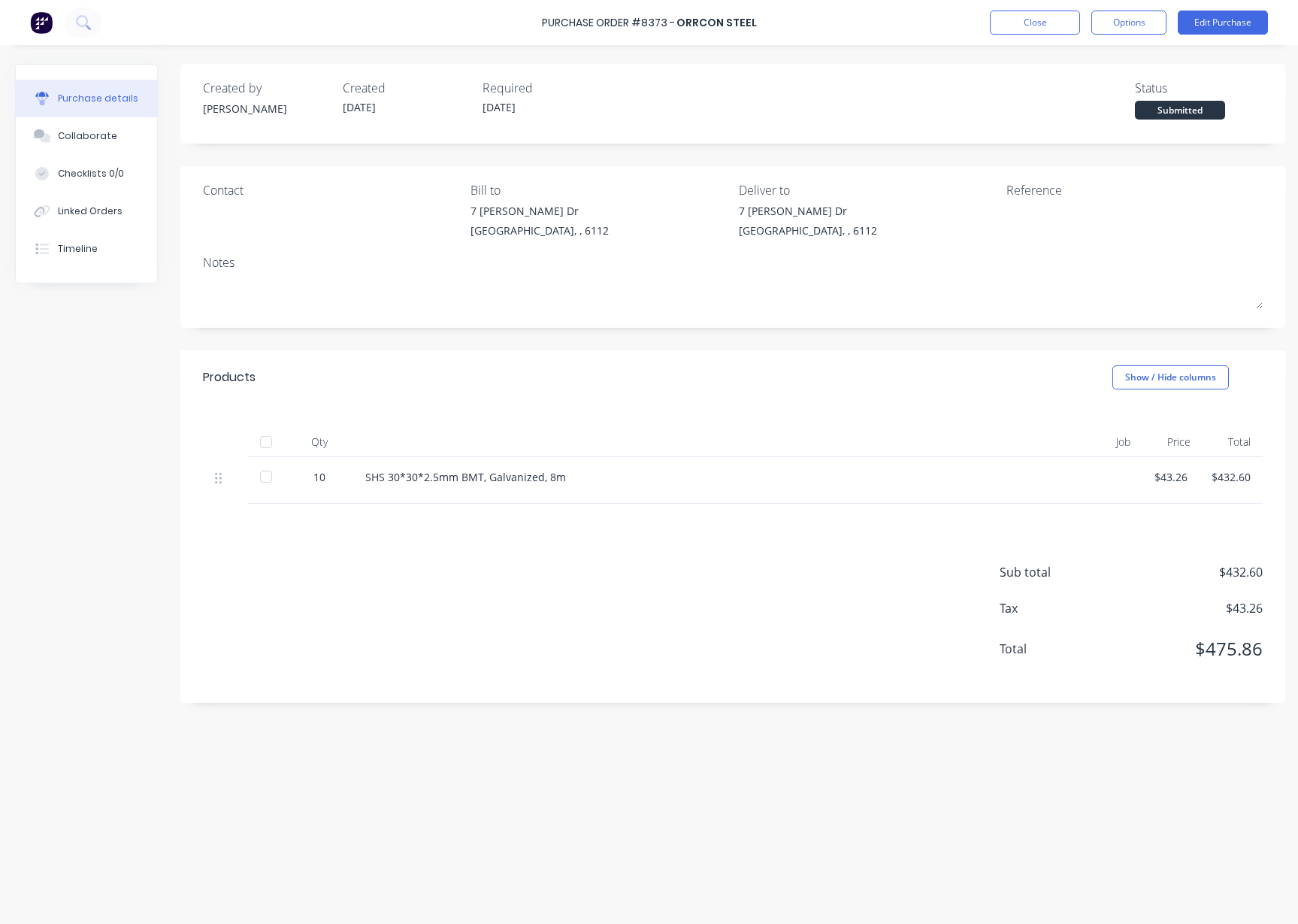
click at [998, 61] on div "Purchase details Collaborate Checklists 0/0 Linked Orders Timeline Created by J…" at bounding box center [649, 439] width 1298 height 849
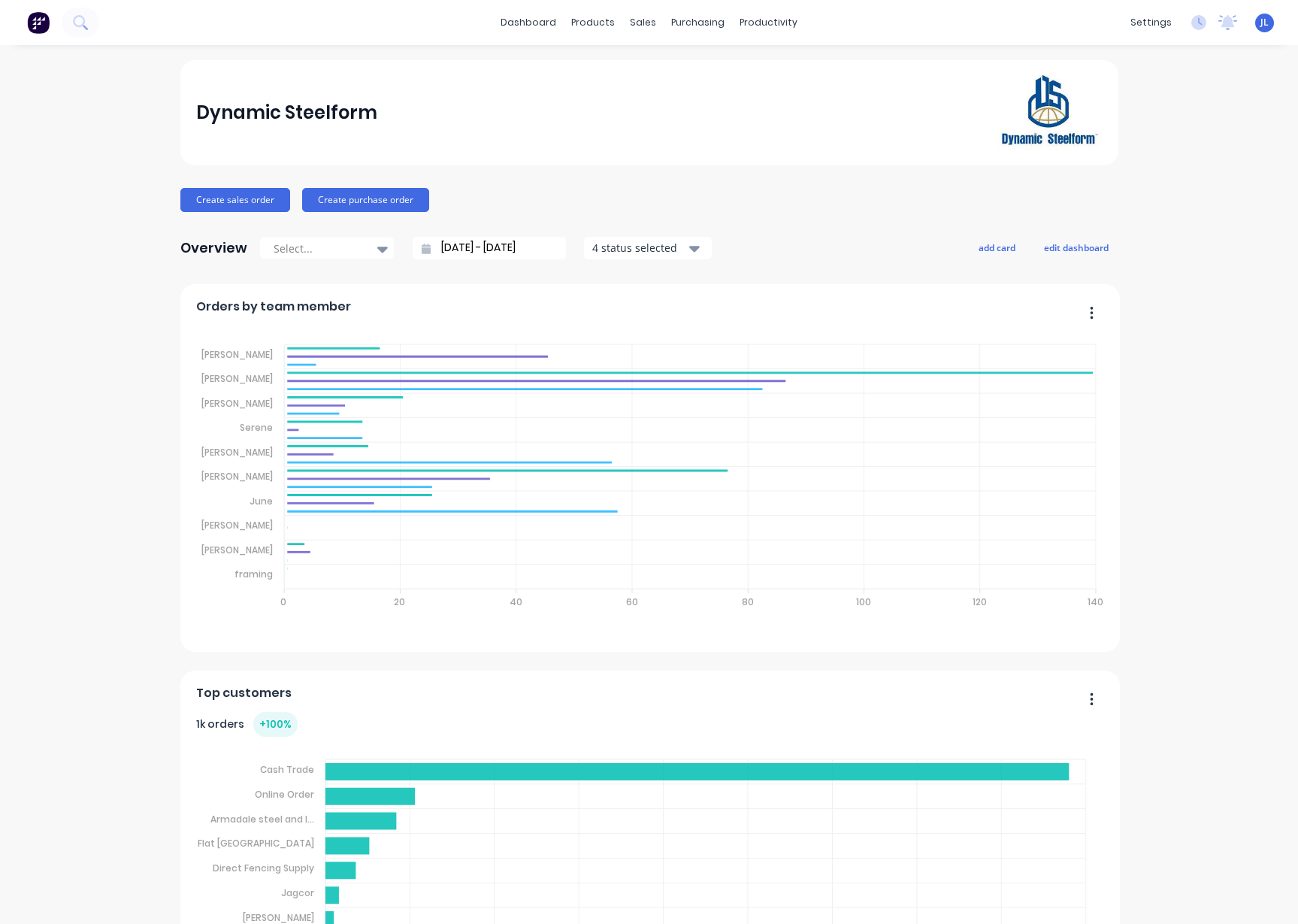
click at [629, 21] on div "sales" at bounding box center [643, 22] width 42 height 22
click at [675, 96] on div "Customers" at bounding box center [687, 102] width 54 height 13
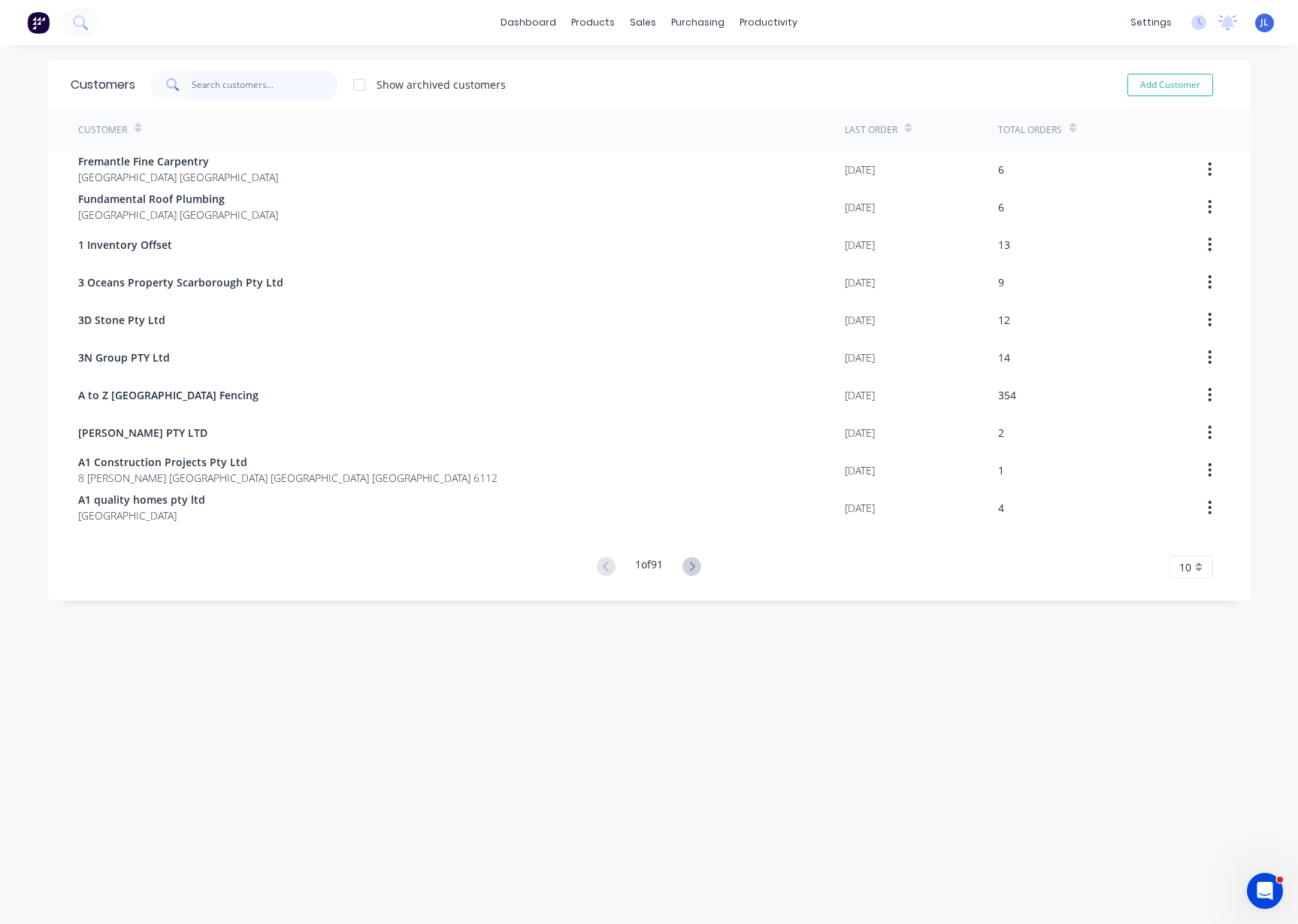
click at [227, 92] on input "text" at bounding box center [265, 85] width 147 height 30
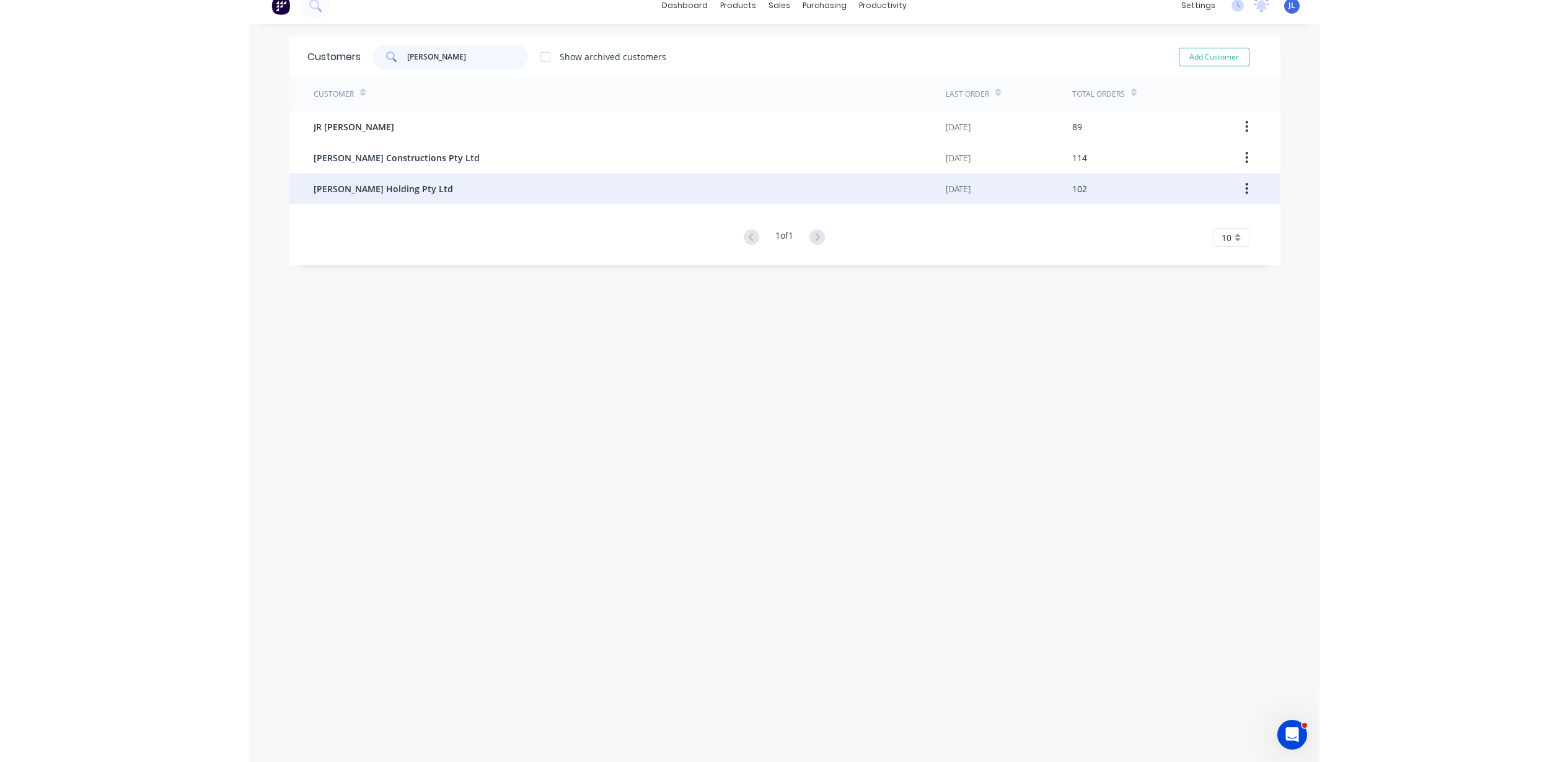
scroll to position [25, 0]
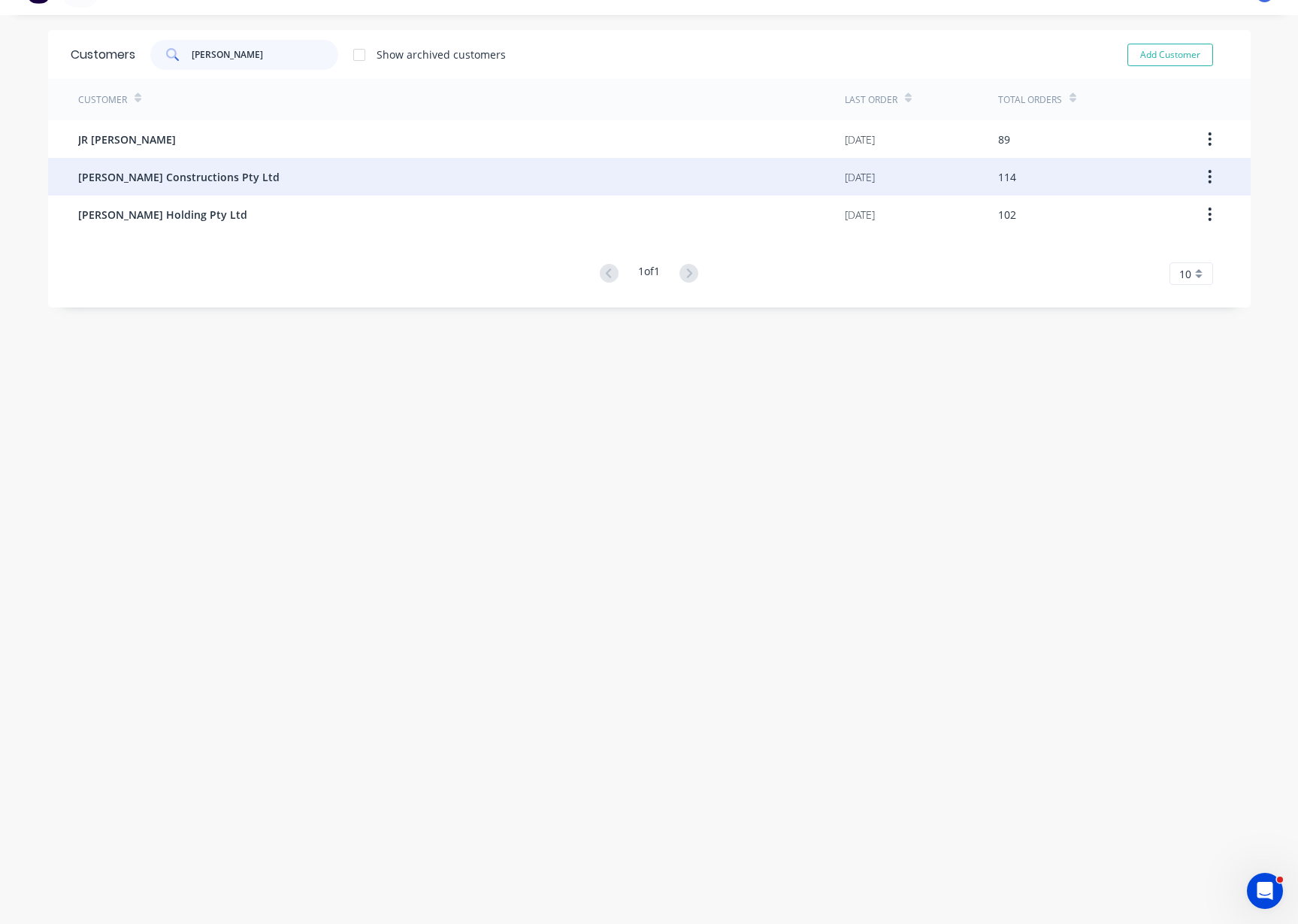
type input "[PERSON_NAME]"
click at [204, 188] on div "[PERSON_NAME] Constructions Pty Ltd" at bounding box center [462, 176] width 766 height 37
